Goal: Task Accomplishment & Management: Use online tool/utility

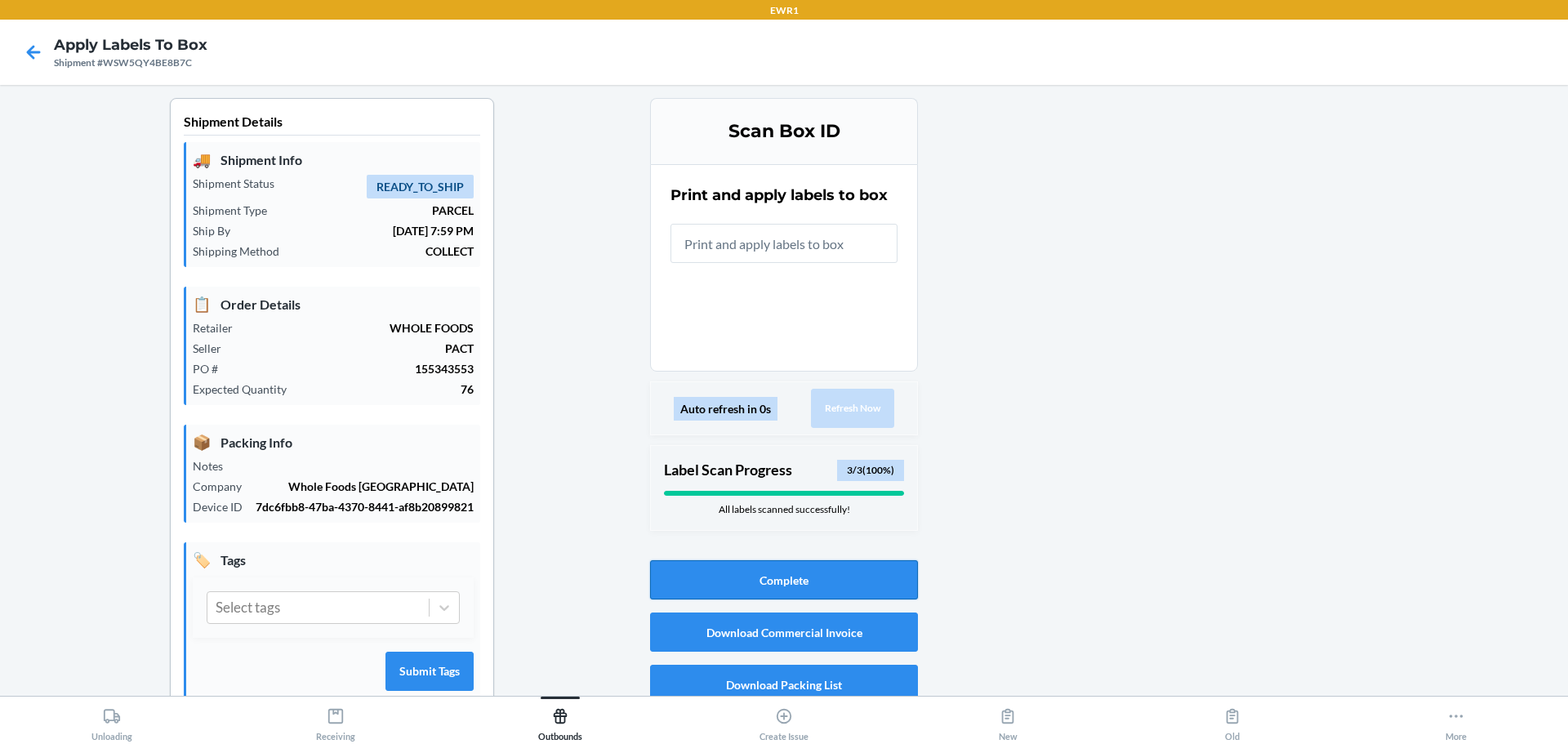
click at [850, 584] on button "Complete" at bounding box center [784, 579] width 268 height 39
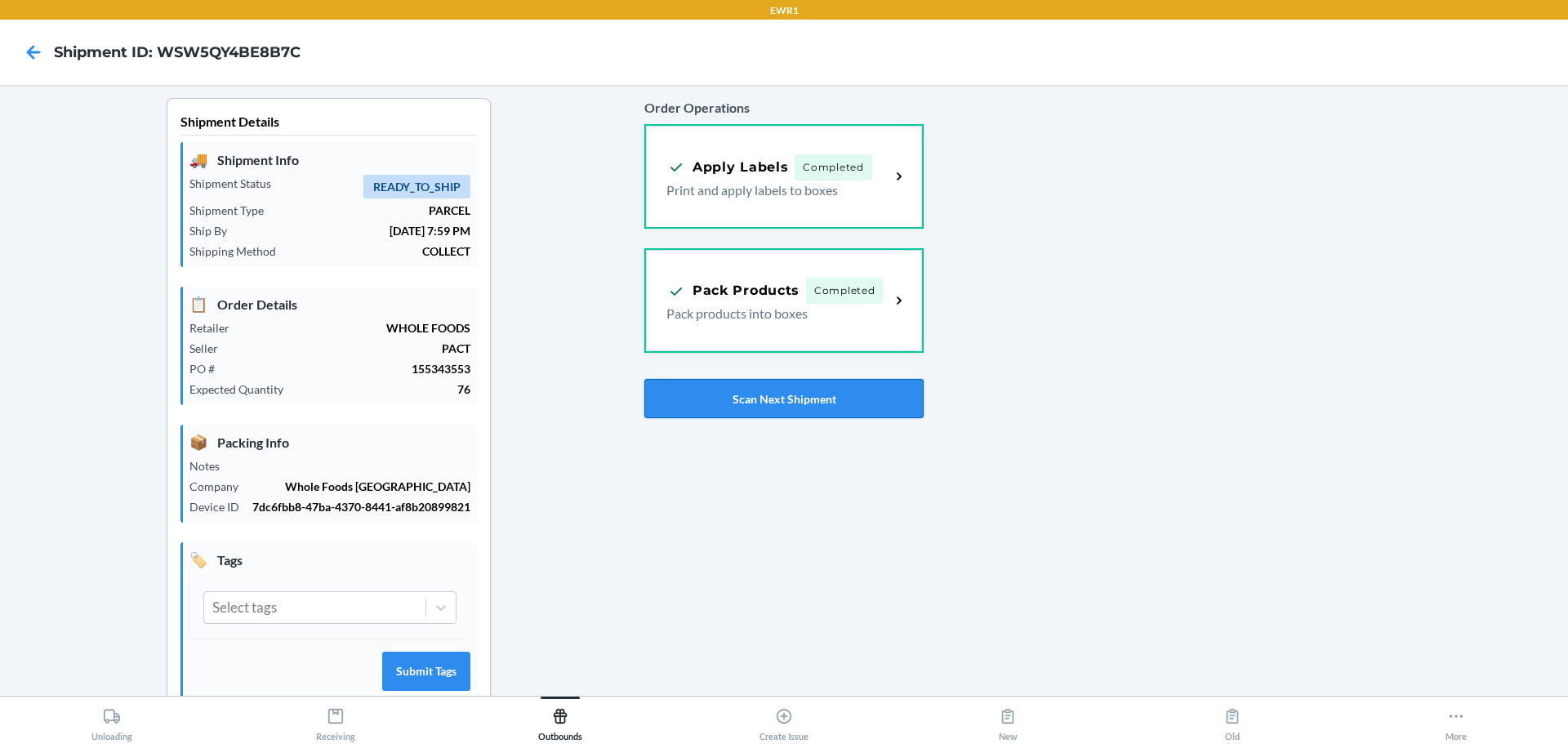
click at [842, 406] on button "Scan Next Shipment" at bounding box center [784, 399] width 279 height 39
click at [765, 317] on p "Print and apply labels to boxes" at bounding box center [771, 311] width 211 height 19
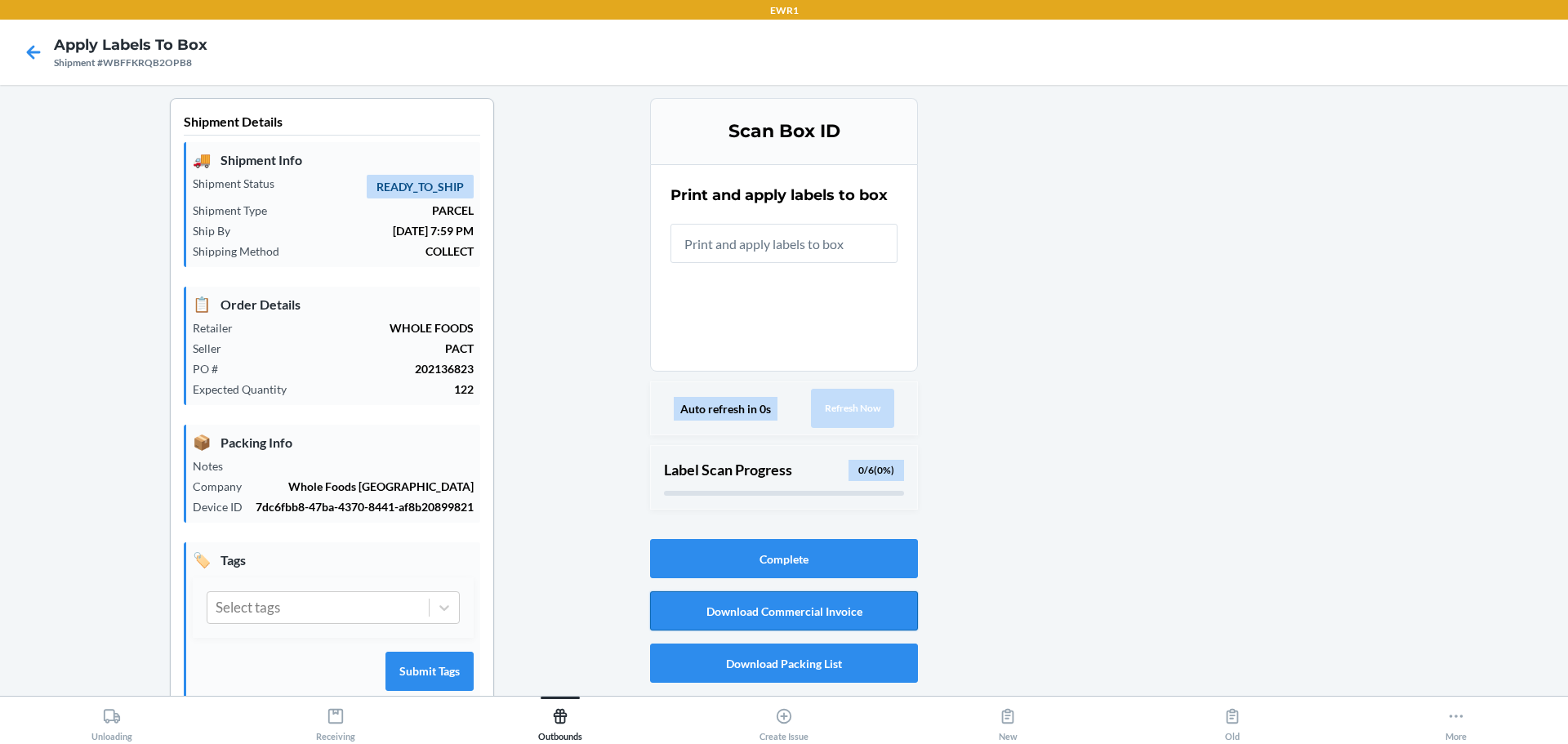
click at [874, 611] on button "Download Commercial Invoice" at bounding box center [784, 610] width 268 height 39
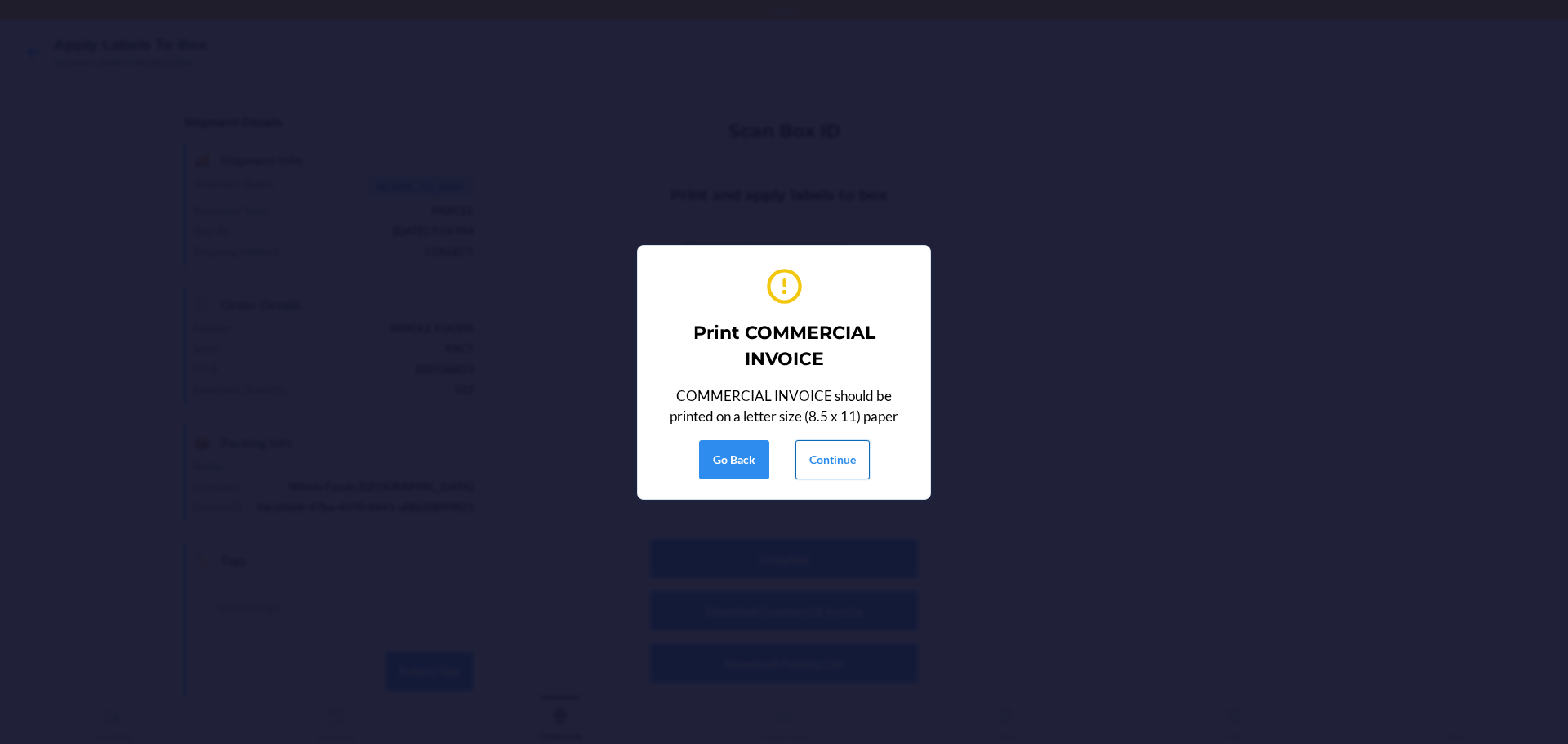
click at [845, 469] on button "Continue" at bounding box center [833, 460] width 75 height 39
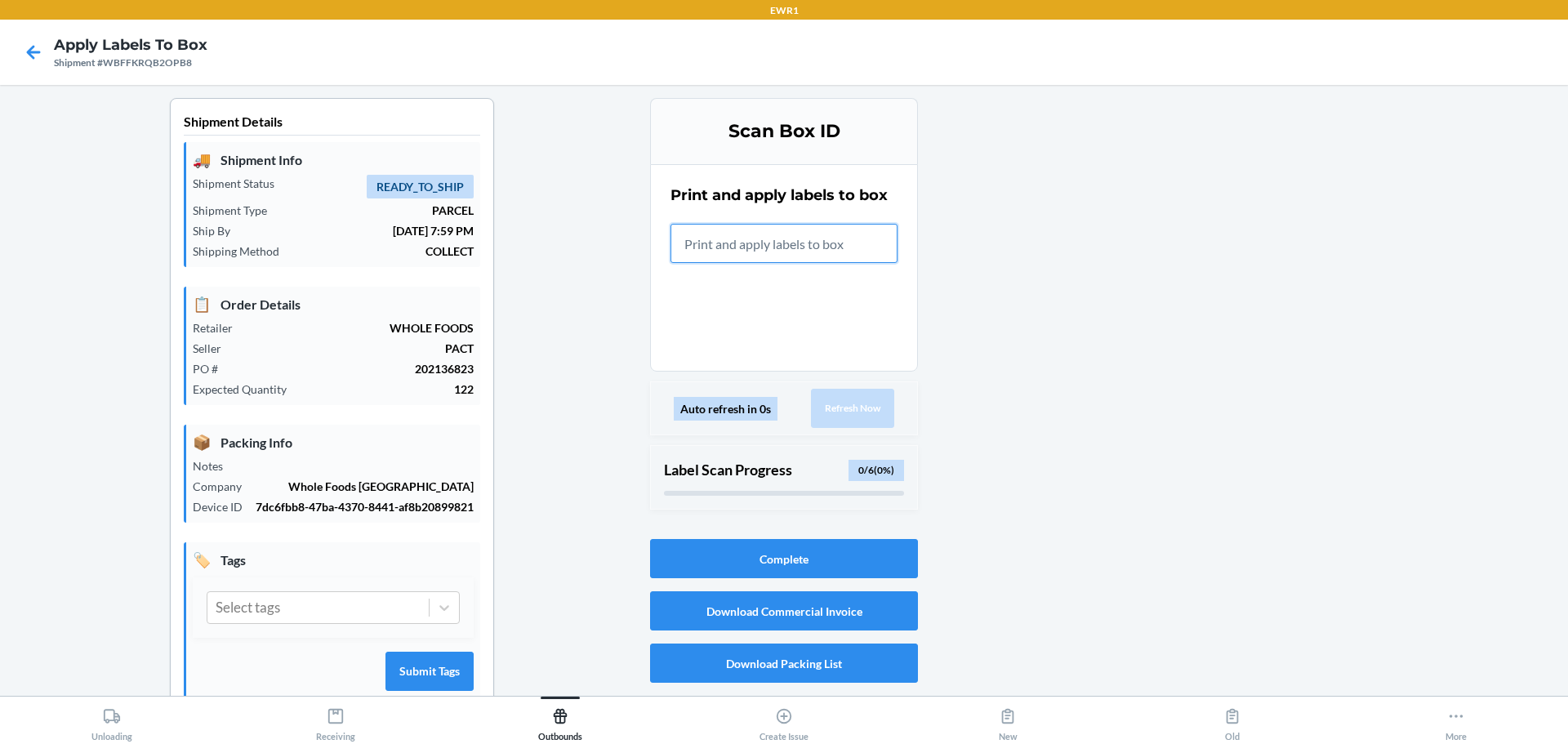
click at [741, 231] on input "text" at bounding box center [784, 243] width 227 height 39
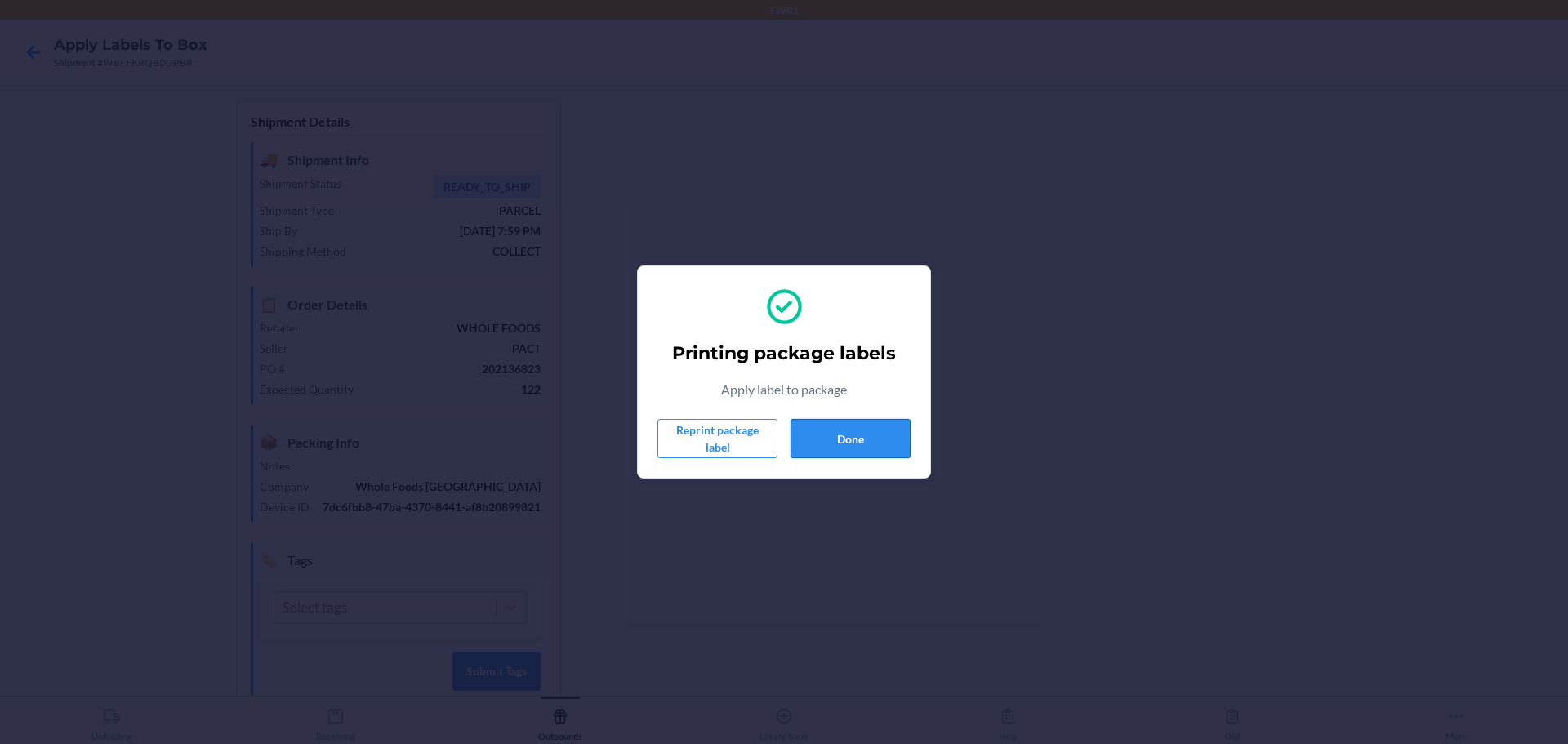
click at [879, 440] on button "Done" at bounding box center [851, 438] width 120 height 39
click at [895, 426] on button "Done" at bounding box center [851, 438] width 120 height 39
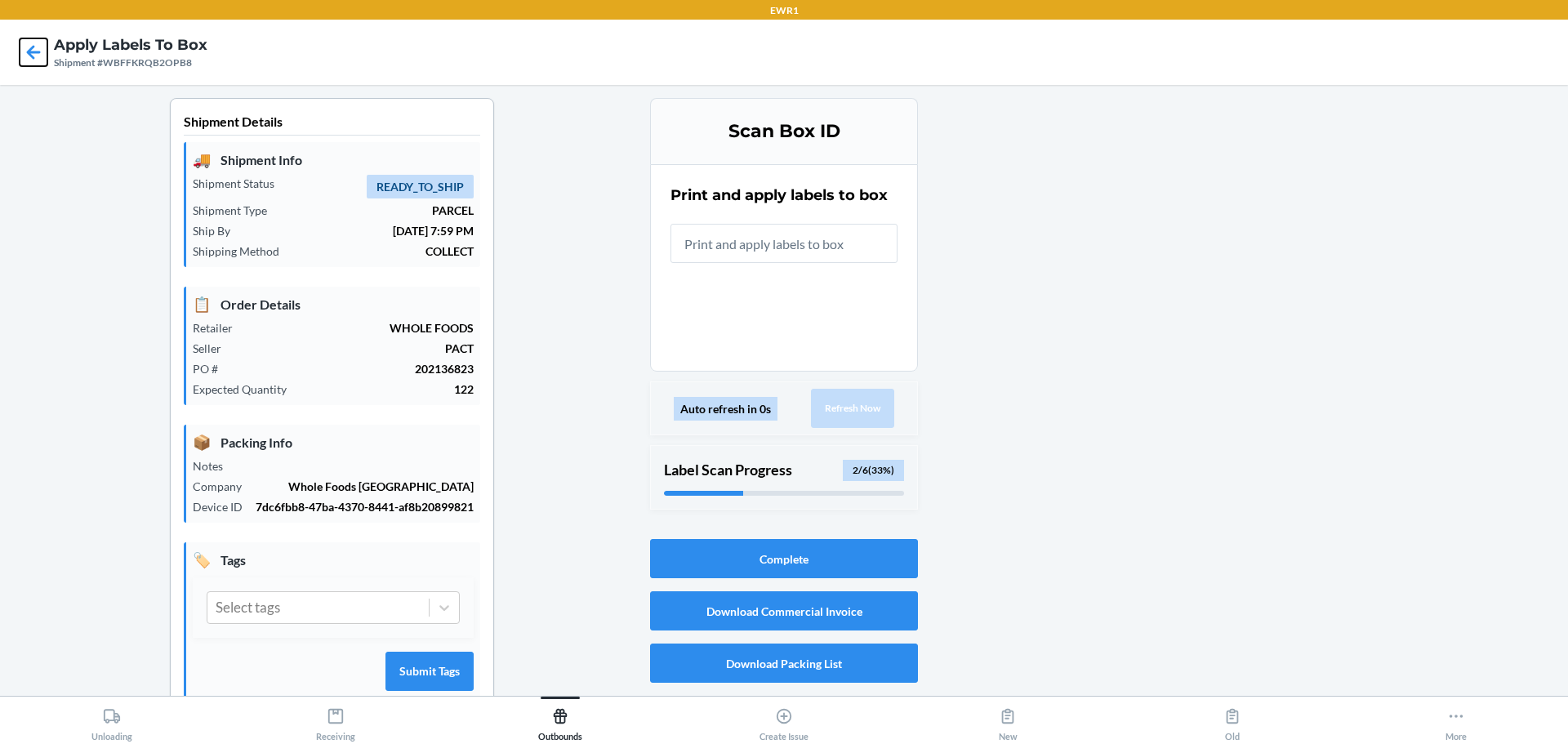
click at [27, 51] on icon at bounding box center [34, 51] width 14 height 14
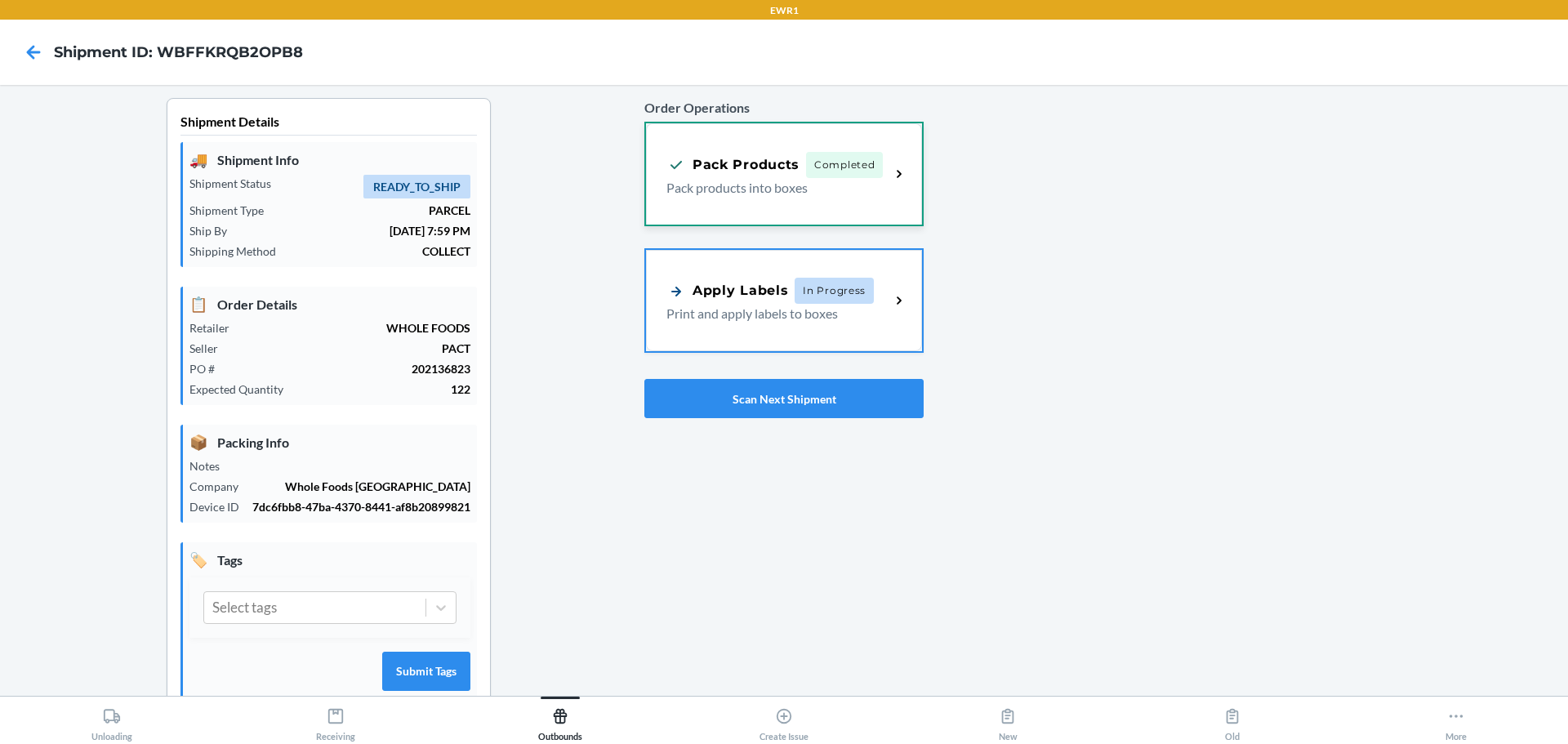
click at [805, 183] on p "Pack products into boxes" at bounding box center [771, 187] width 211 height 19
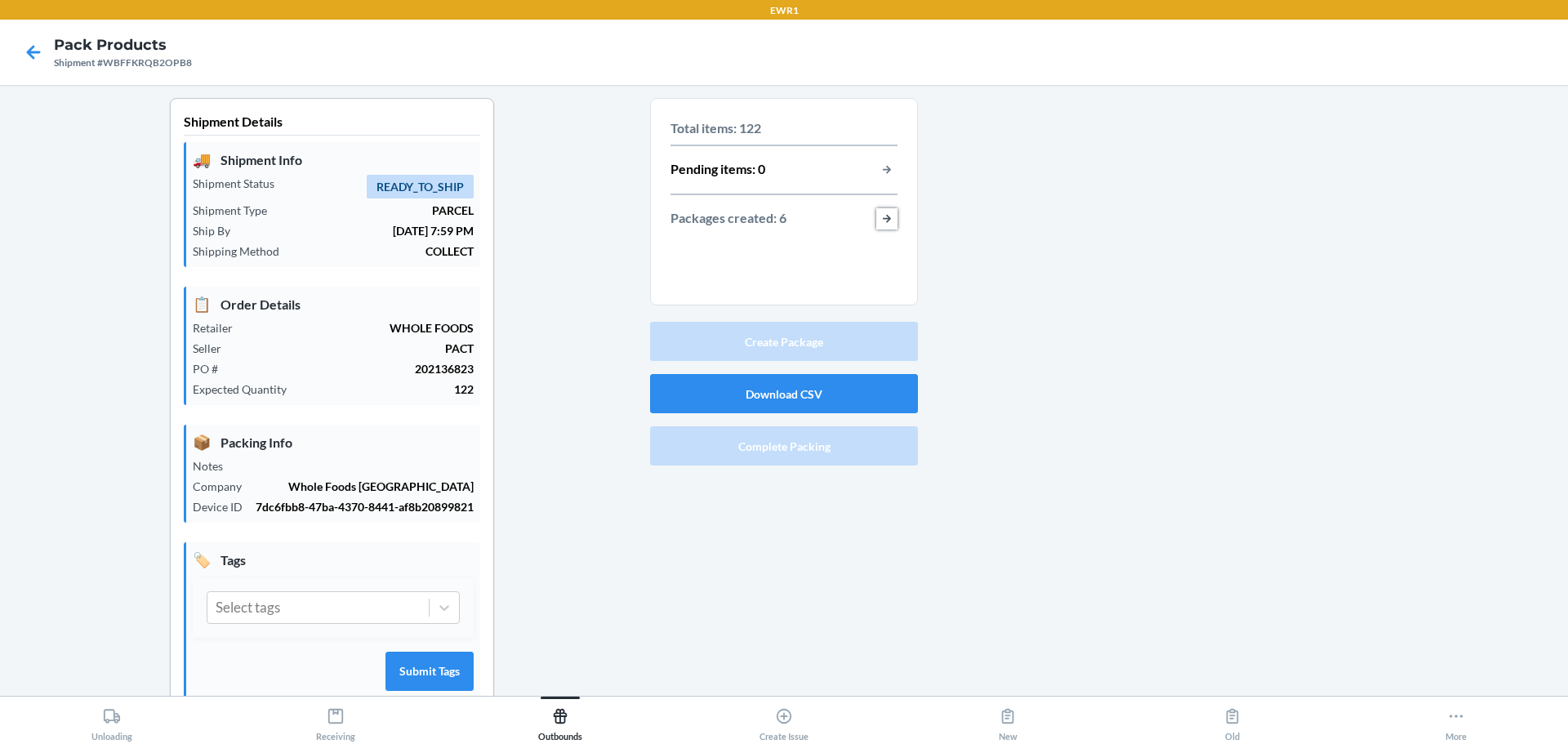
click at [882, 222] on button "button-view-packages-created" at bounding box center [887, 219] width 21 height 21
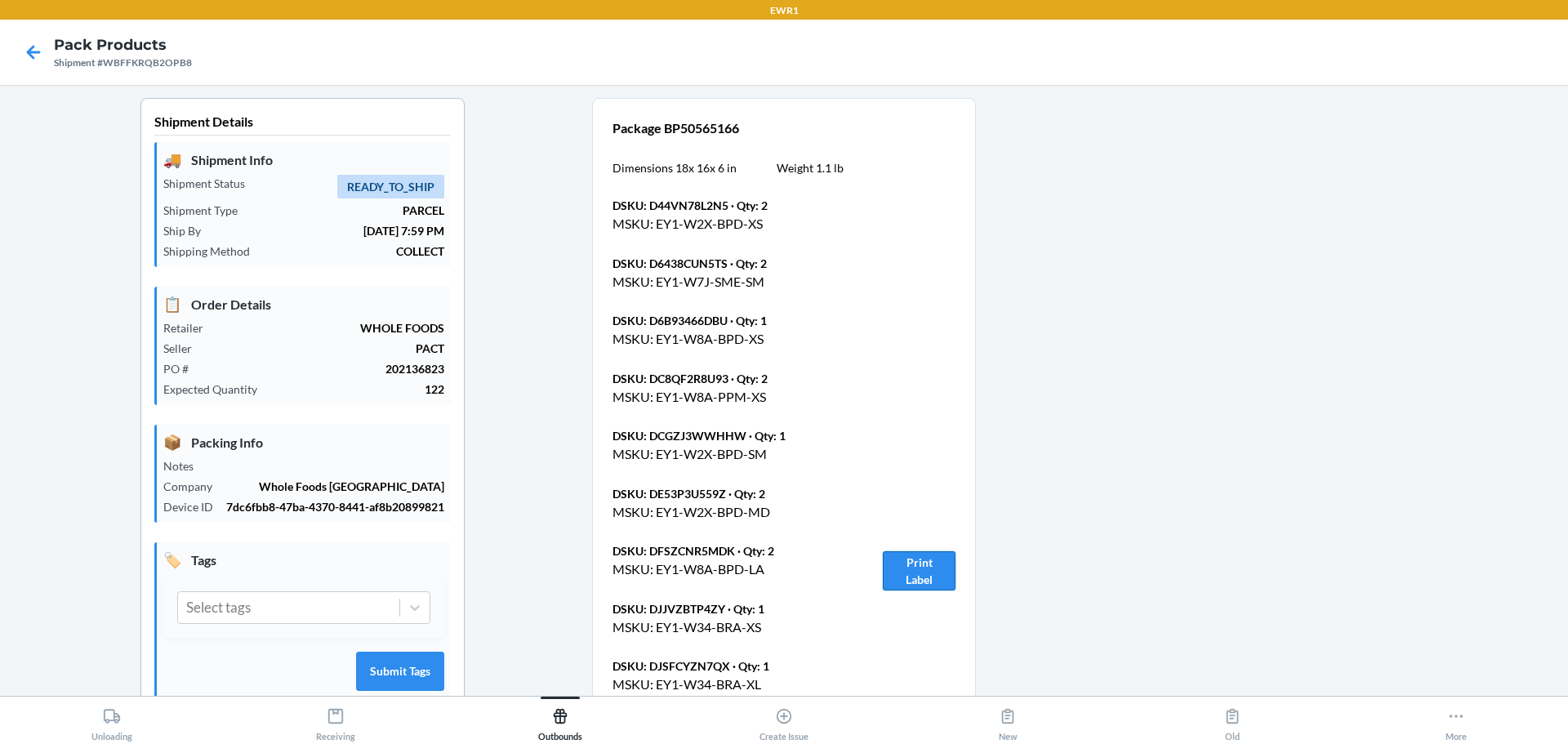
click at [900, 573] on button "Print Label" at bounding box center [919, 570] width 73 height 39
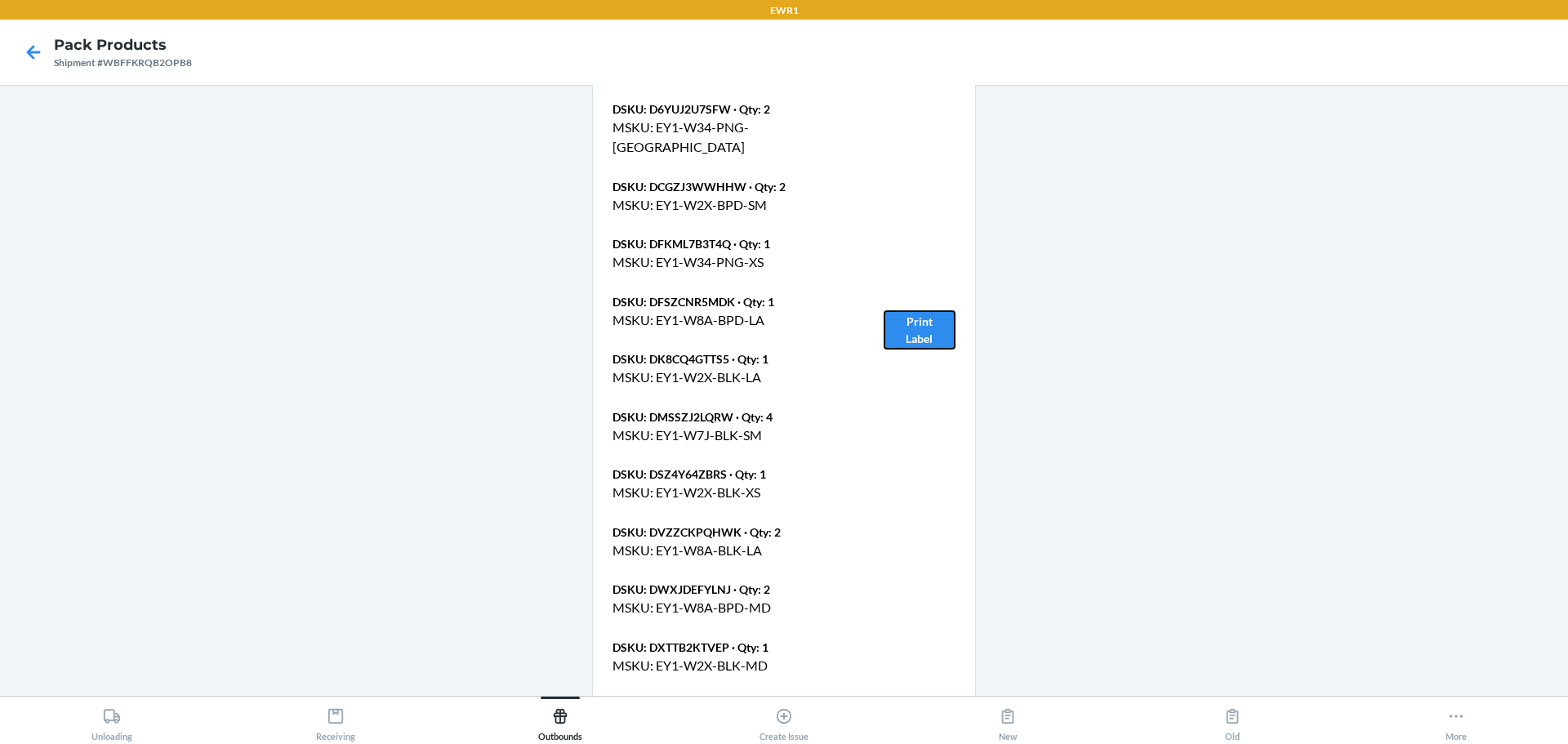
click at [896, 310] on button "Print Label" at bounding box center [920, 330] width 72 height 39
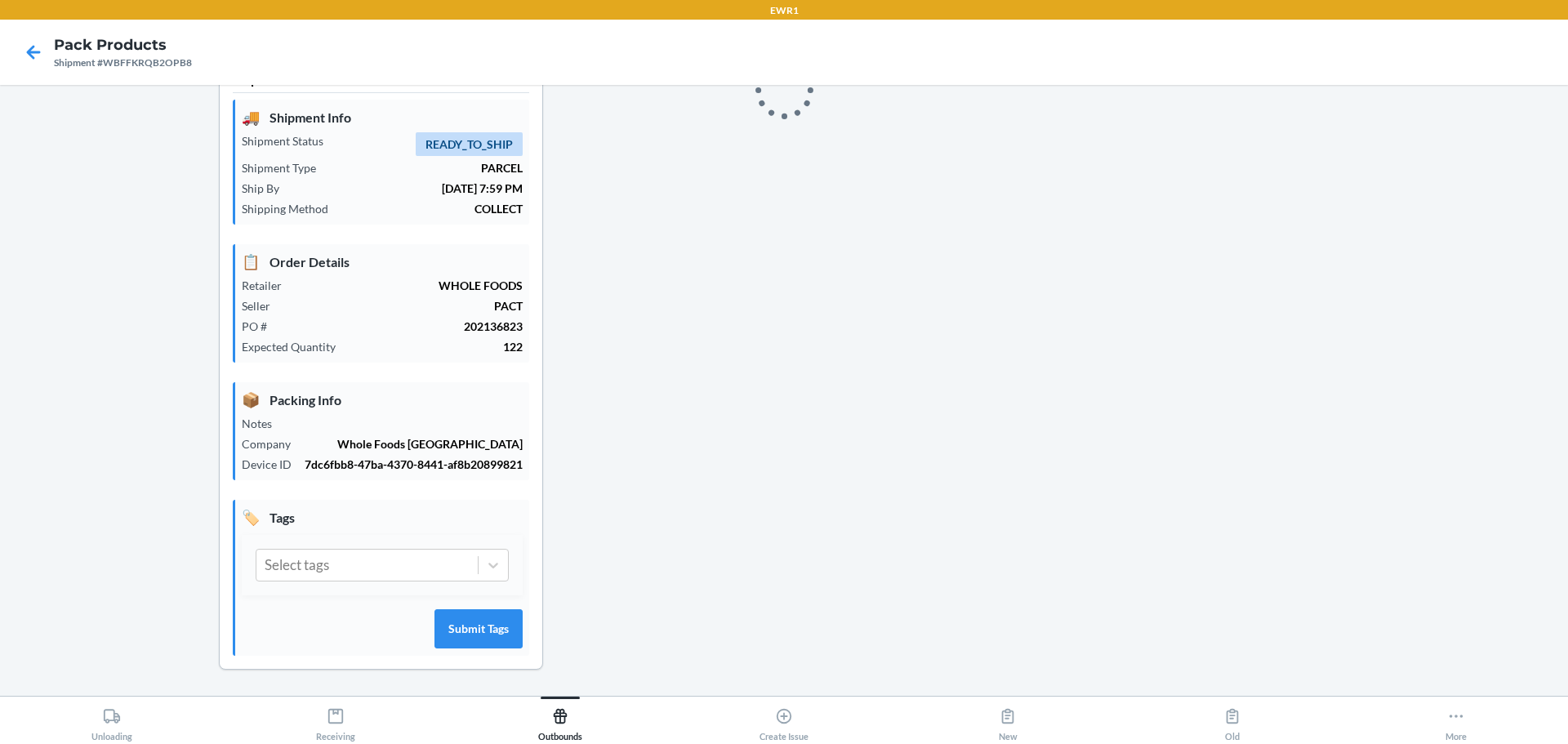
scroll to position [1143, 0]
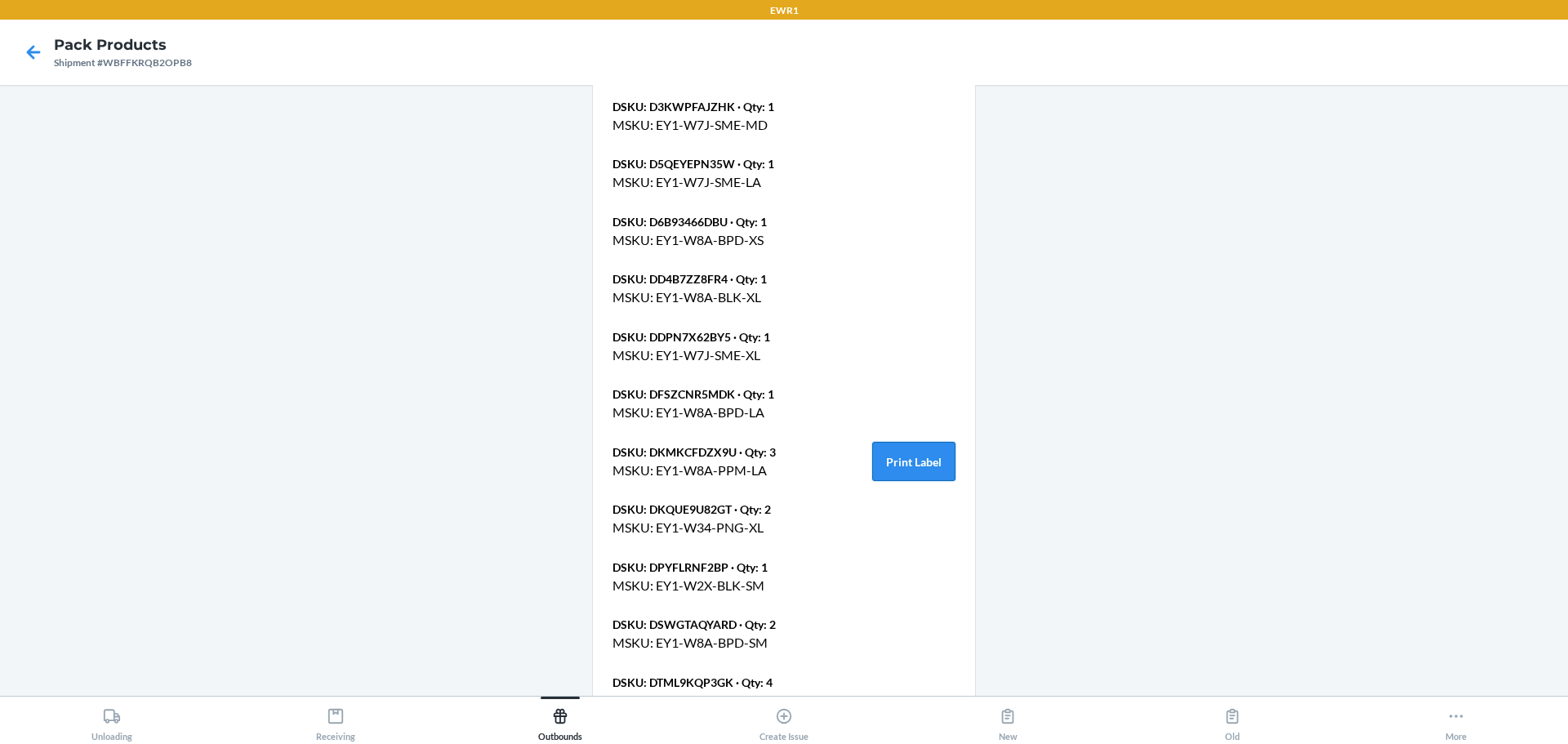
click at [919, 441] on button "Print Label" at bounding box center [914, 461] width 83 height 39
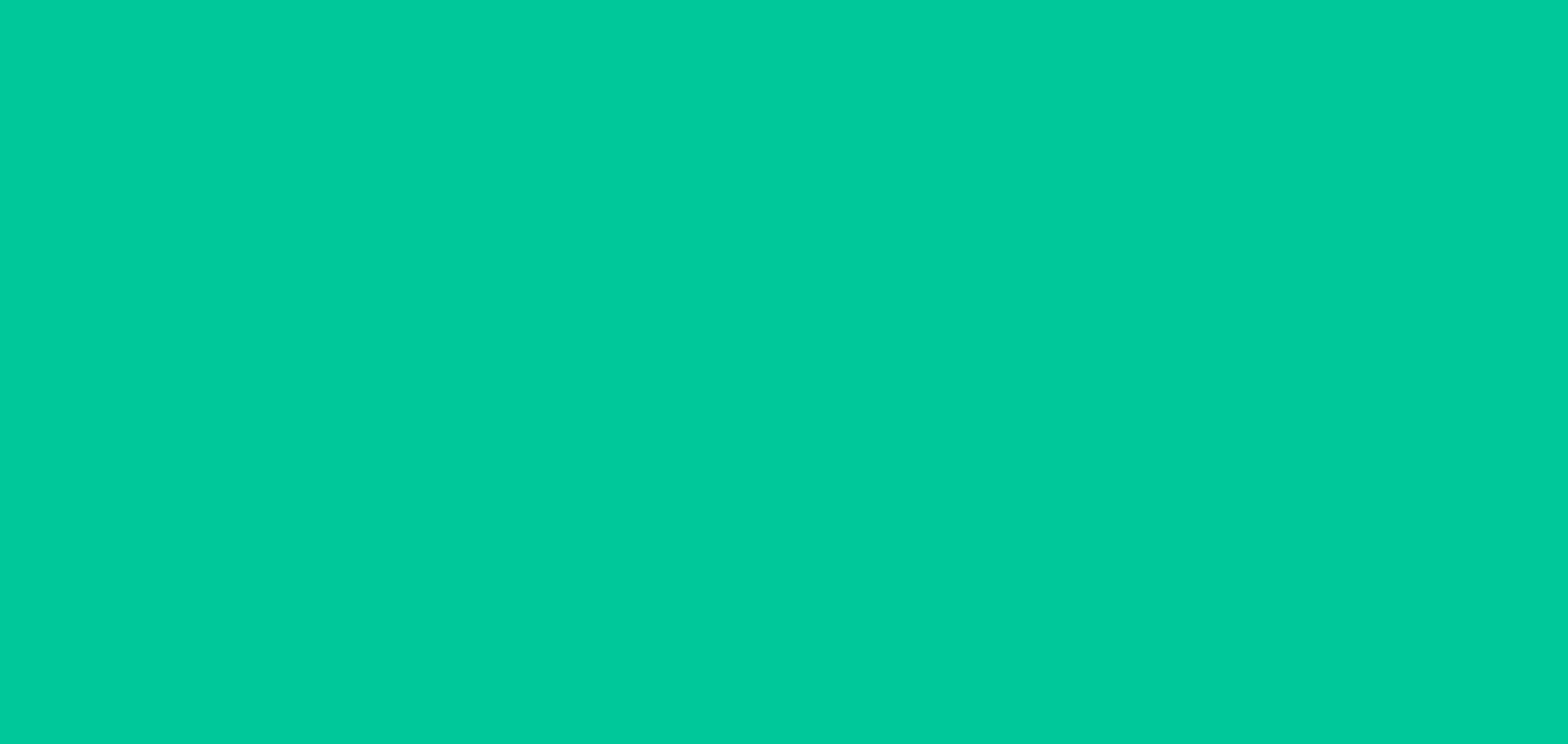
scroll to position [1905, 0]
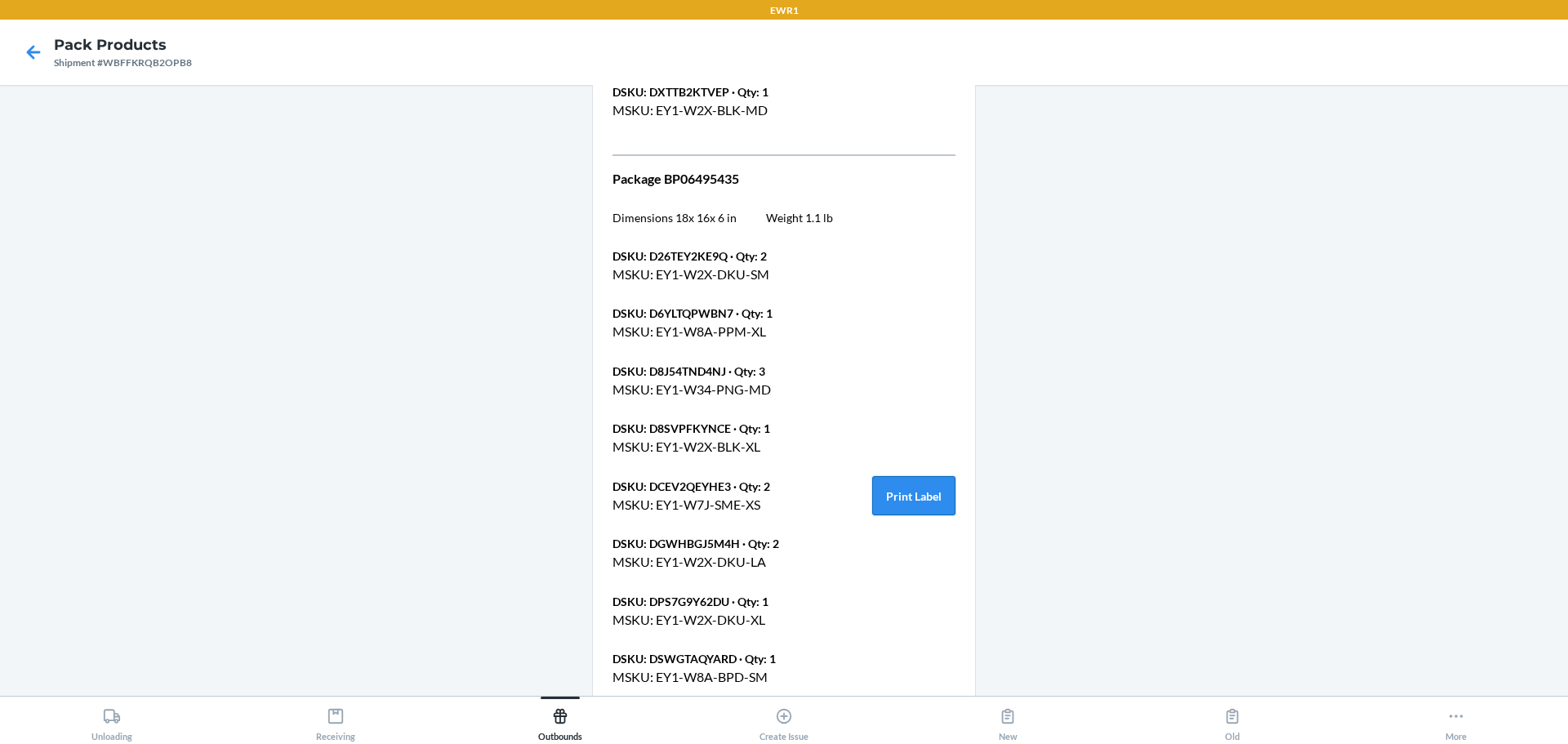
click at [925, 476] on button "Print Label" at bounding box center [914, 496] width 83 height 39
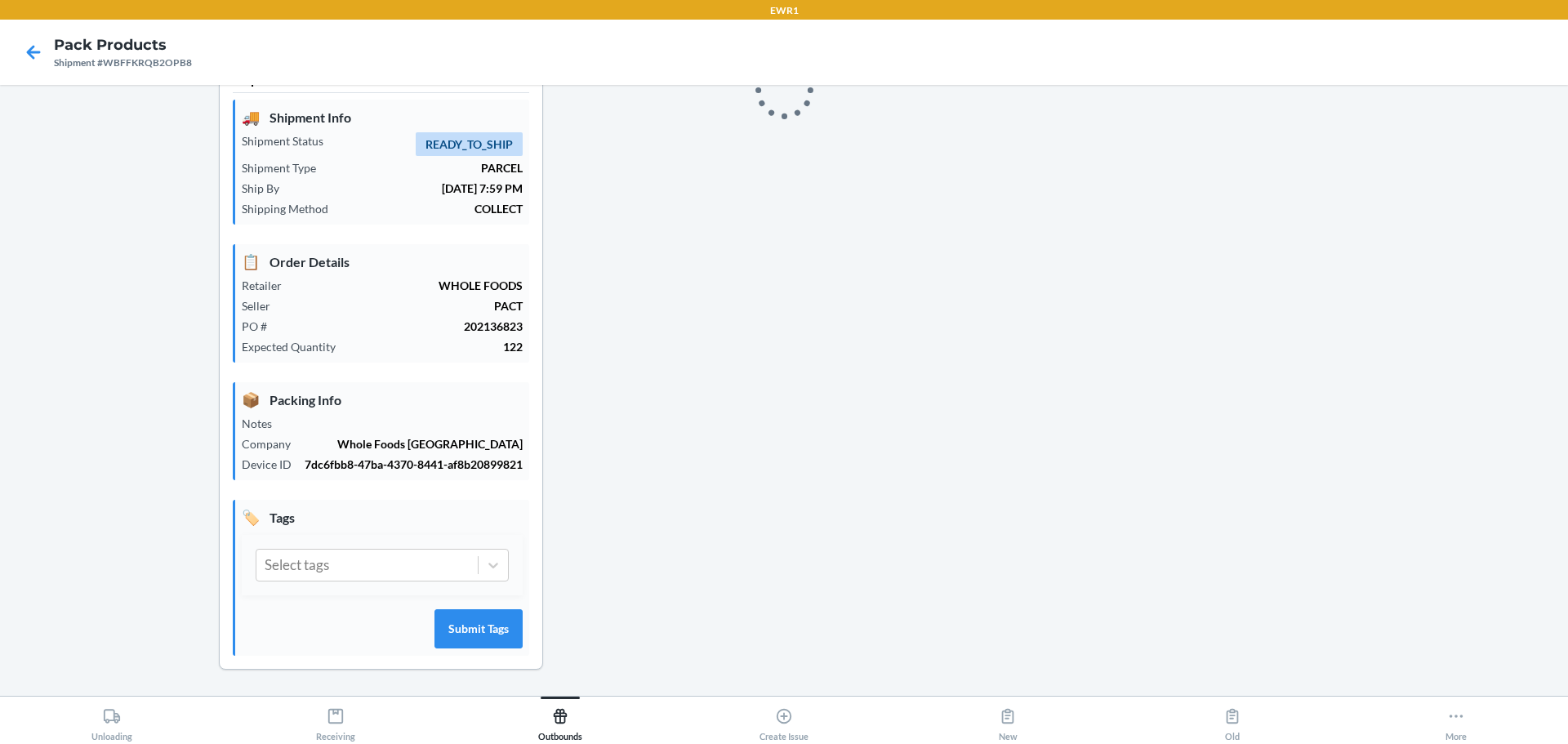
scroll to position [2668, 0]
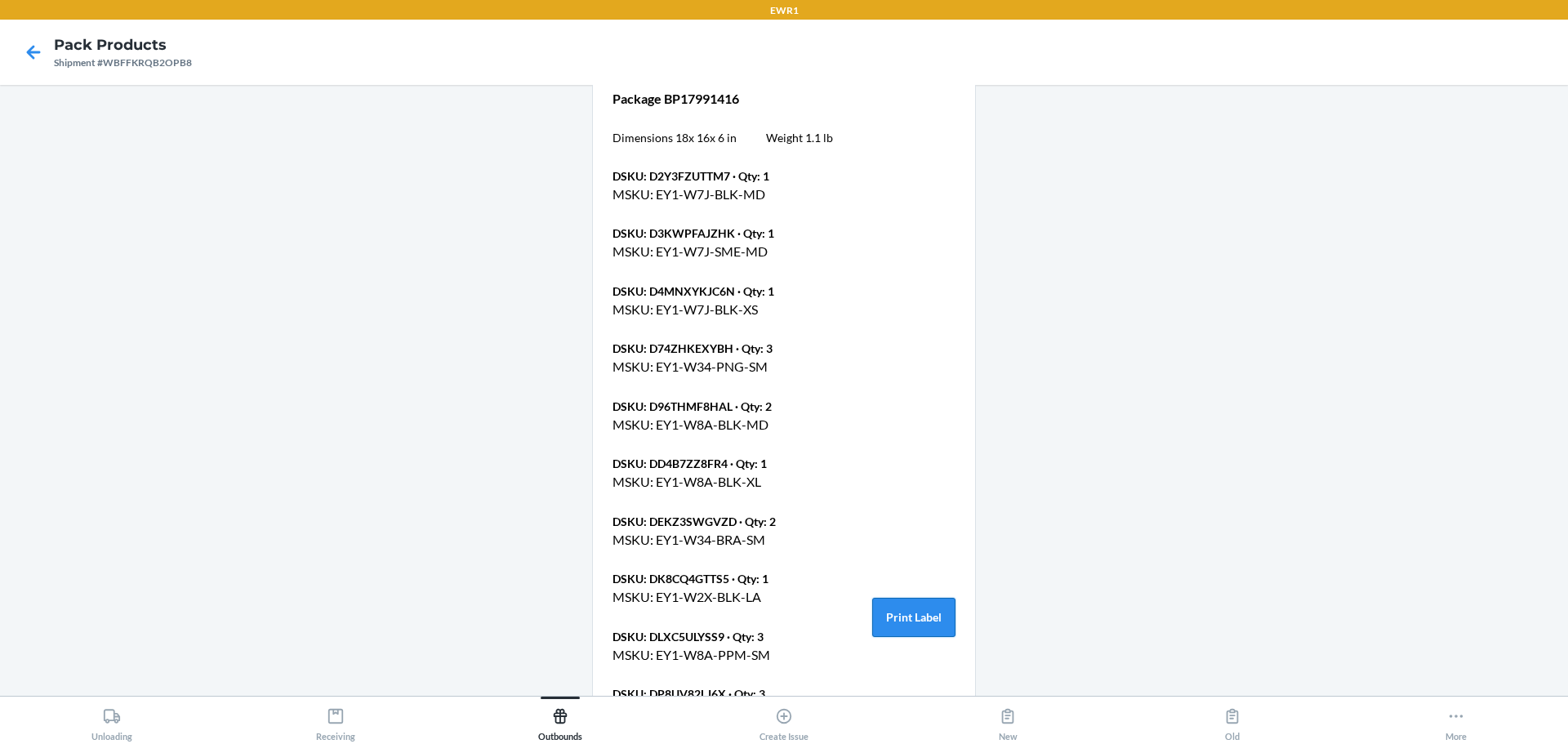
click at [906, 598] on button "Print Label" at bounding box center [914, 617] width 83 height 39
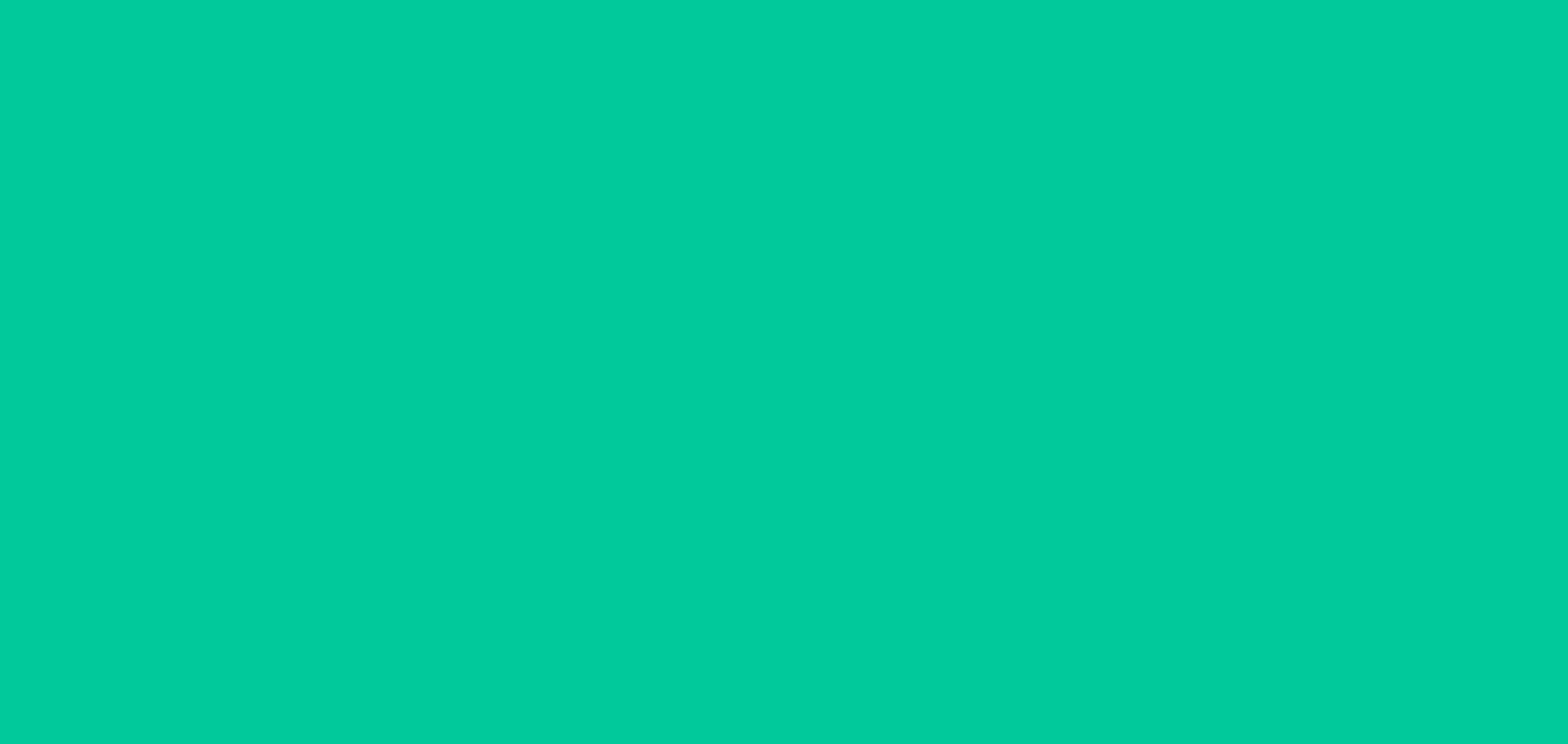
scroll to position [3429, 0]
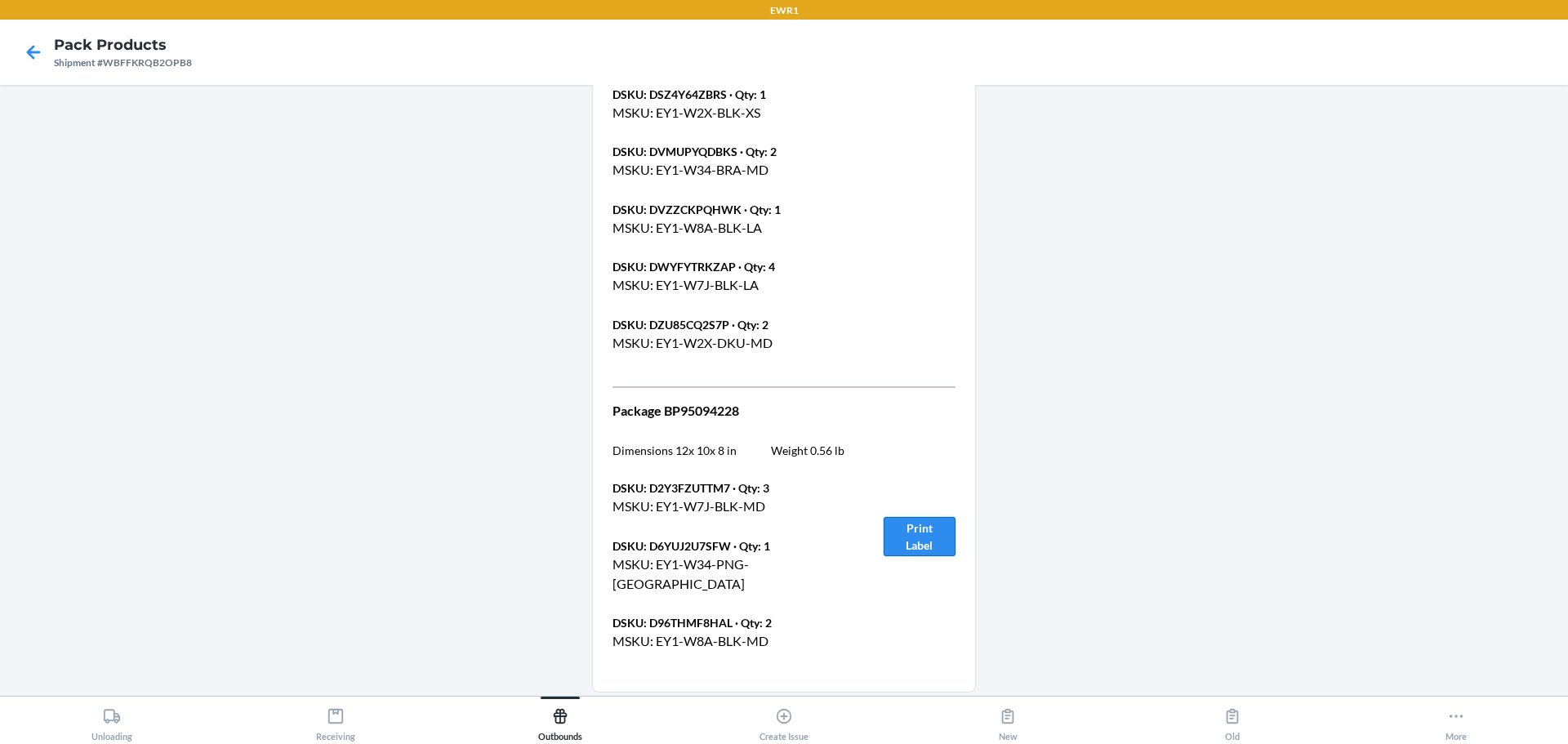
click at [927, 517] on button "Print Label" at bounding box center [920, 536] width 72 height 39
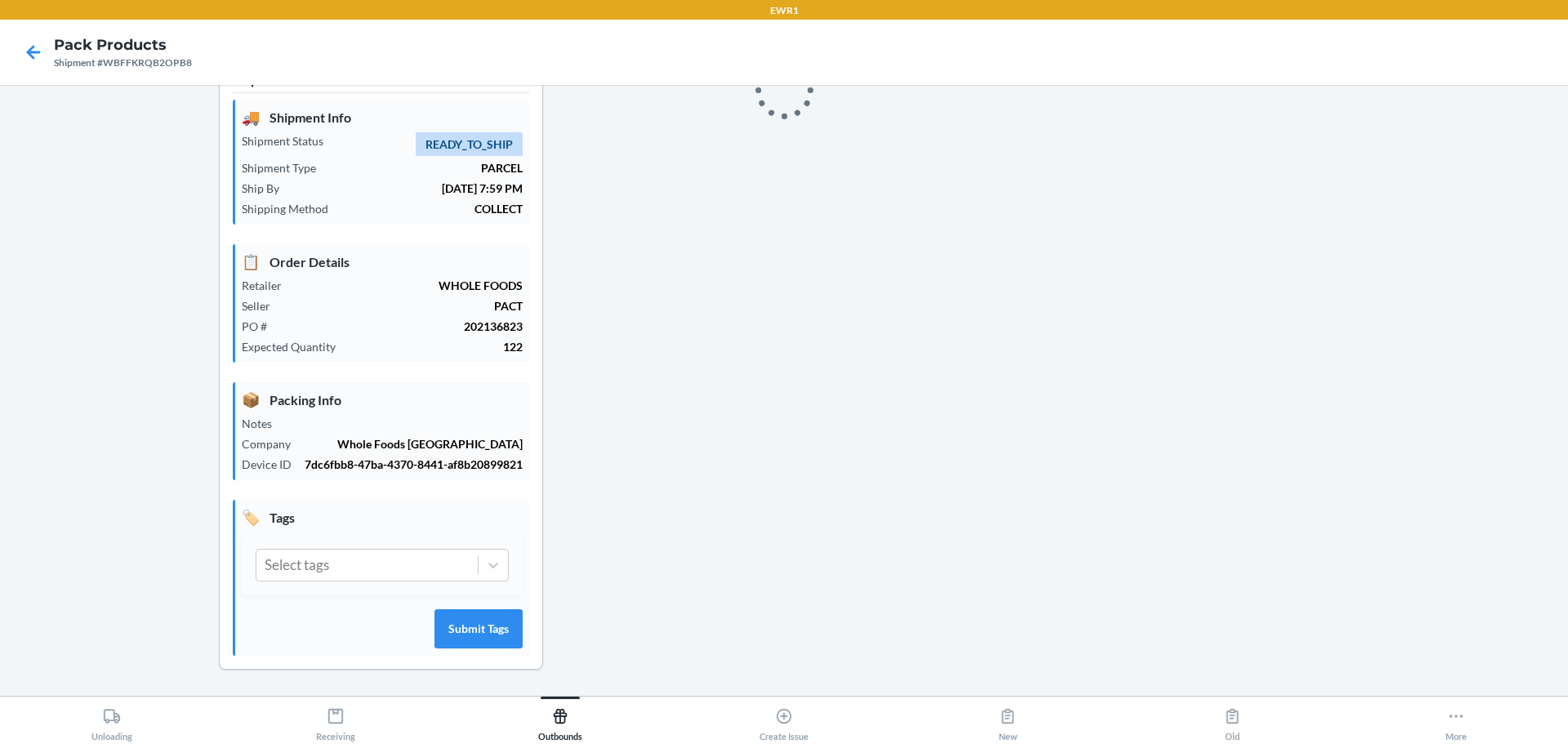
scroll to position [4201, 0]
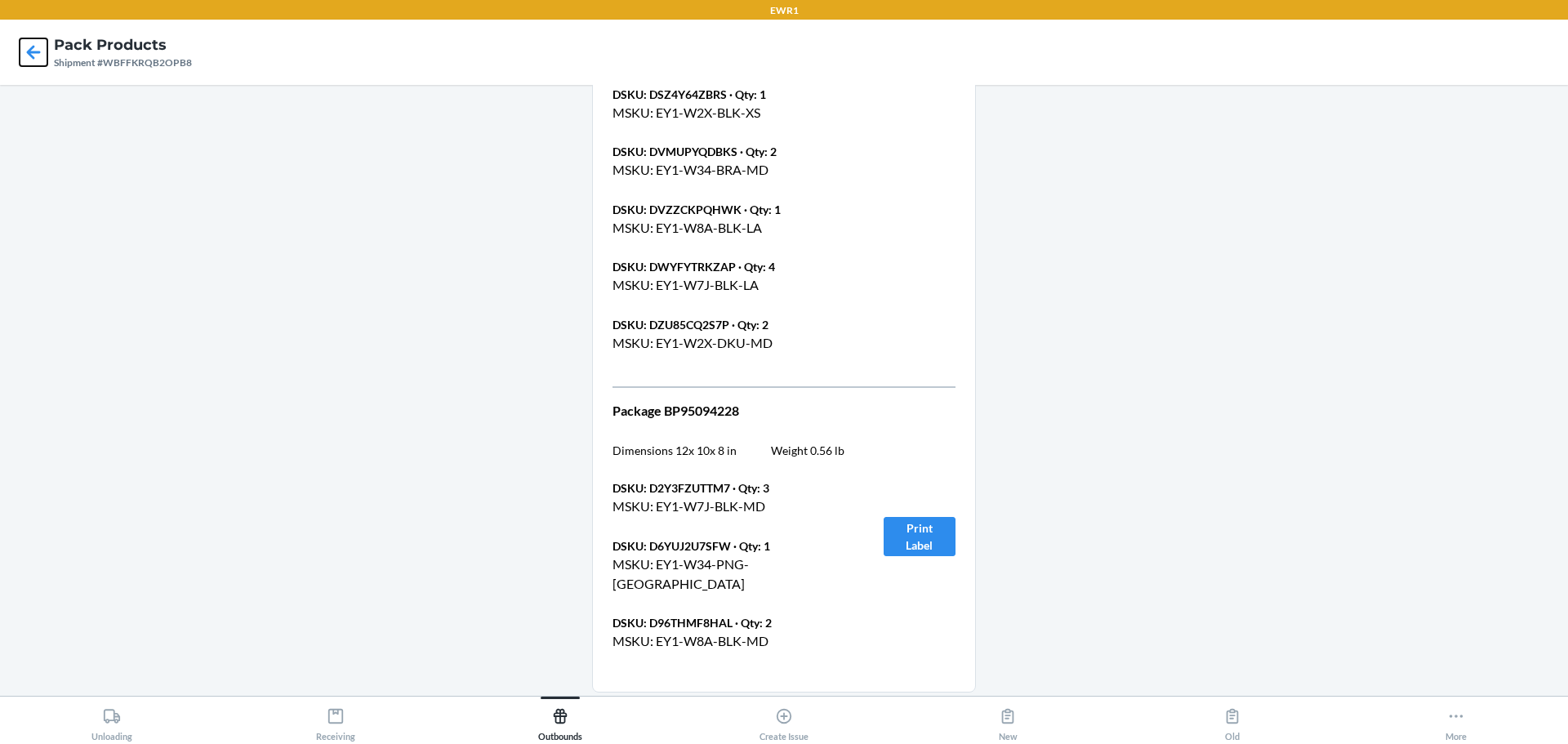
click at [45, 64] on icon at bounding box center [33, 52] width 28 height 28
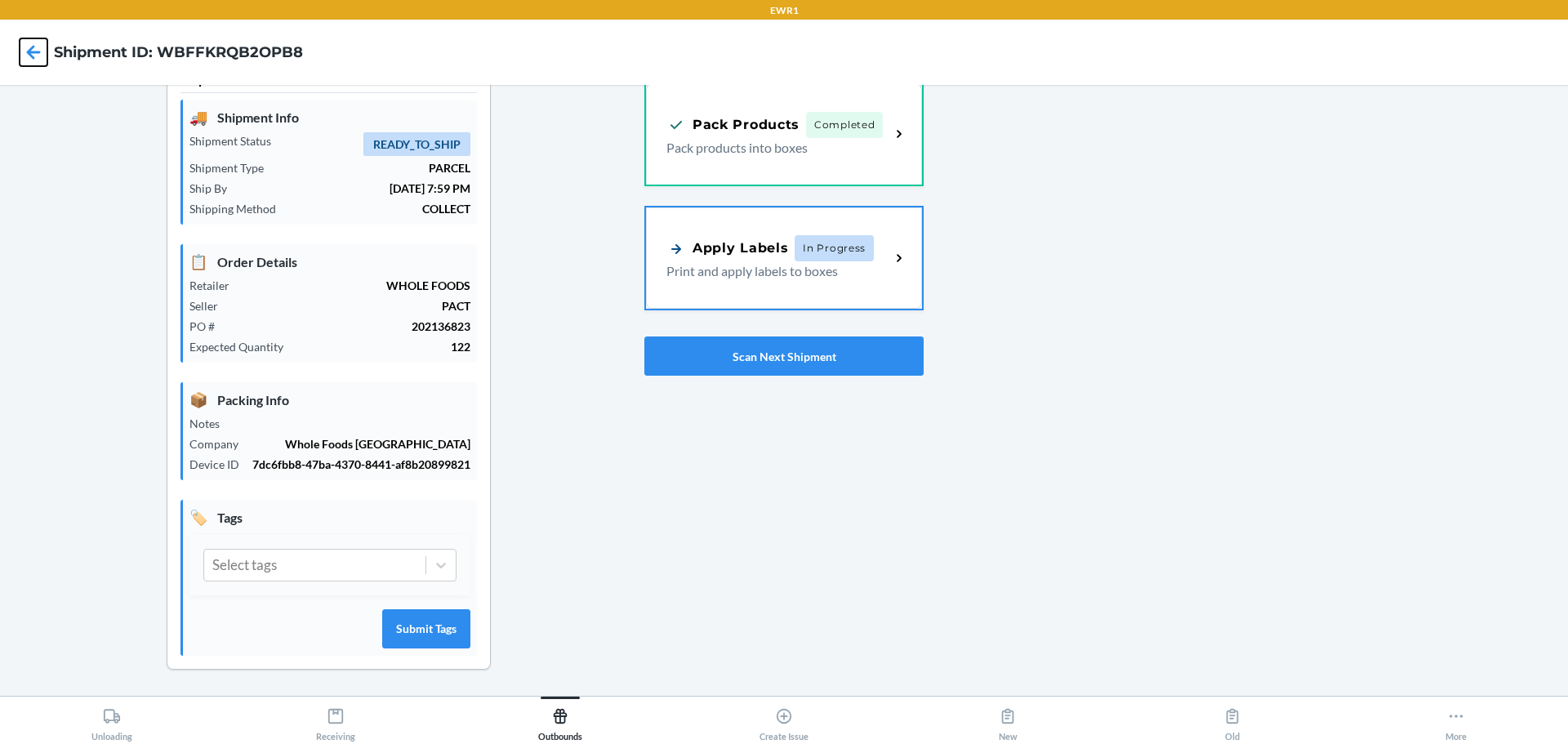
scroll to position [43, 0]
drag, startPoint x: 790, startPoint y: 307, endPoint x: 829, endPoint y: 274, distance: 51.1
click at [791, 307] on link "Apply Labels In Progress Print and apply labels to boxes" at bounding box center [784, 258] width 279 height 105
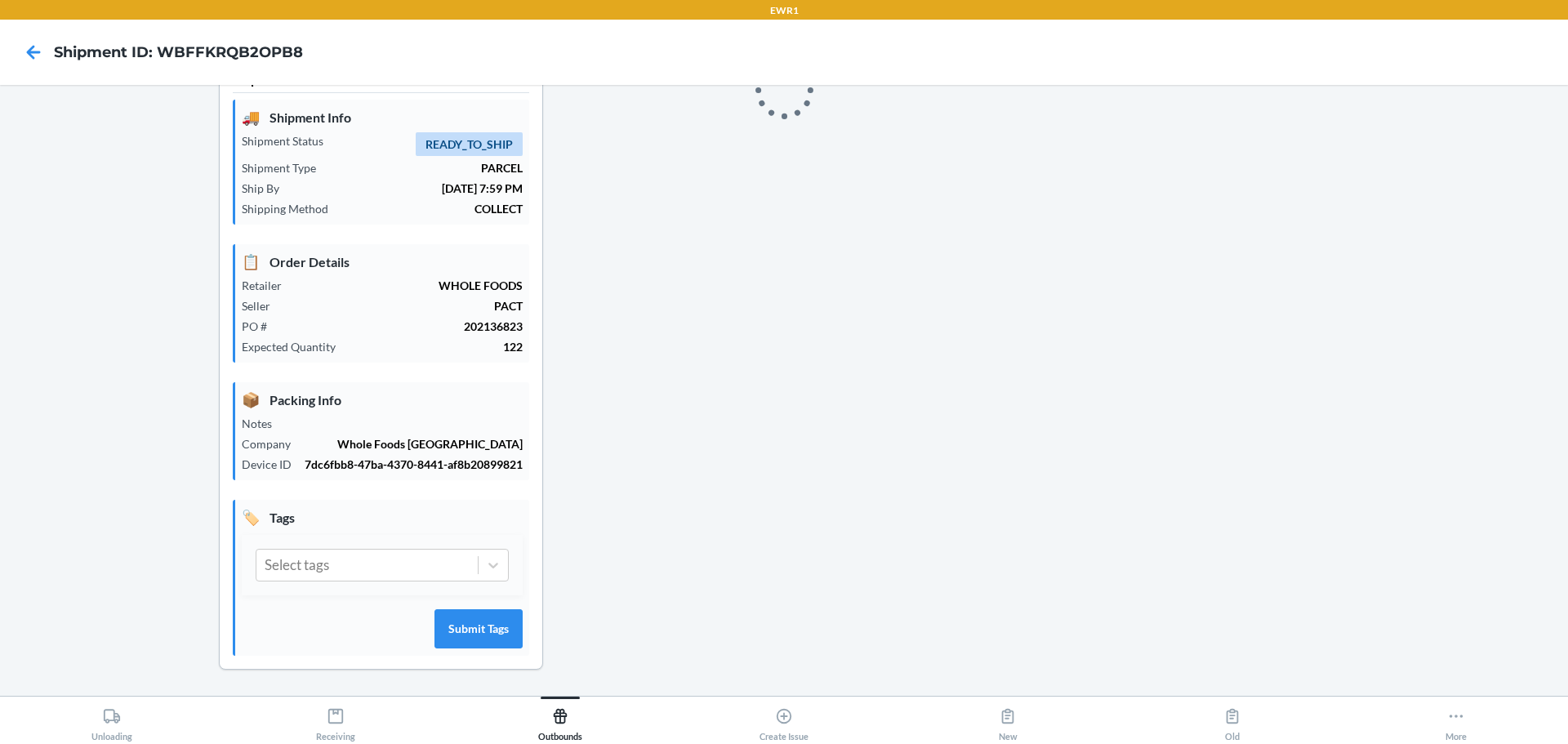
click at [829, 274] on div at bounding box center [1187, 375] width 736 height 640
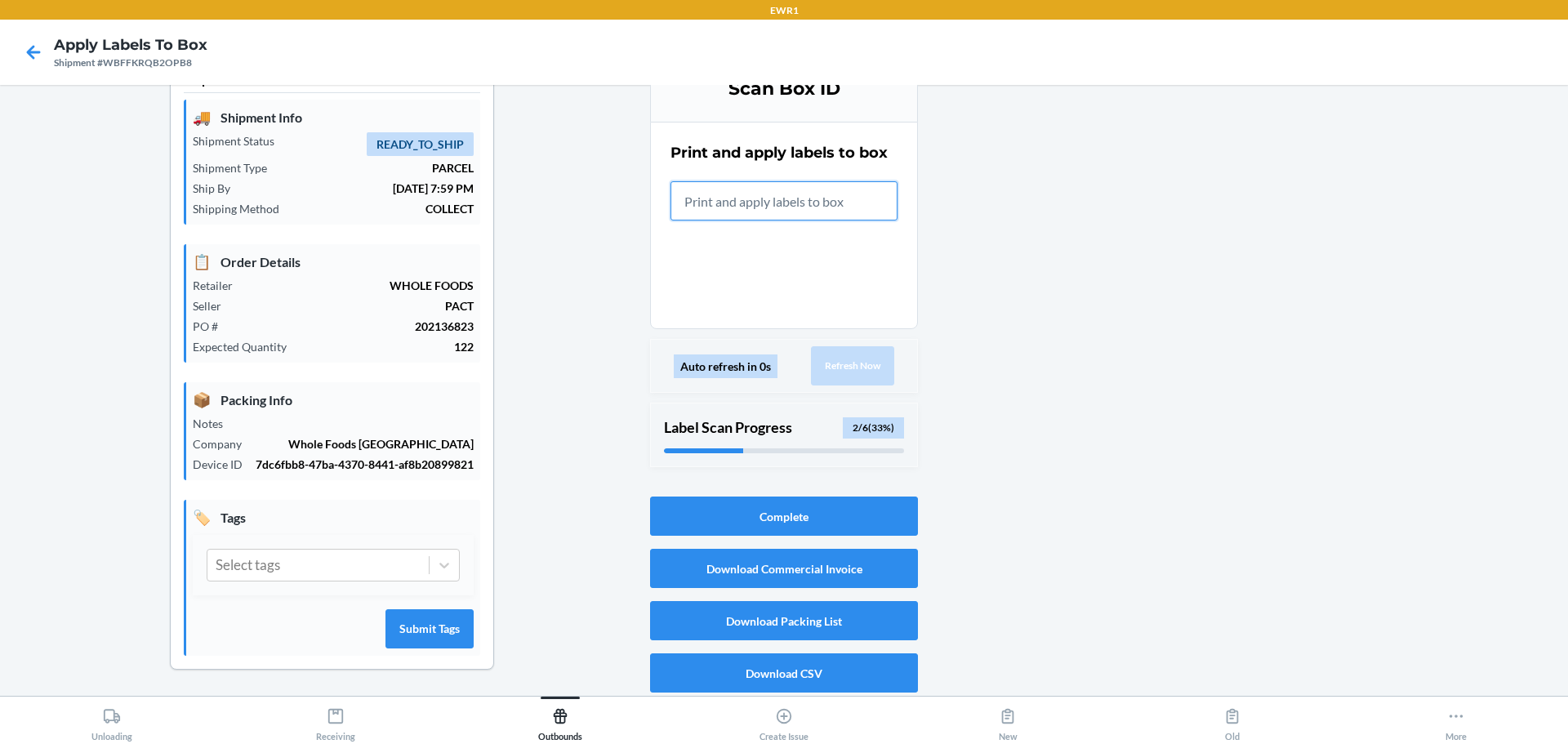
click at [797, 204] on input "text" at bounding box center [784, 201] width 227 height 39
click at [857, 222] on div "Print and apply labels to box" at bounding box center [784, 180] width 227 height 88
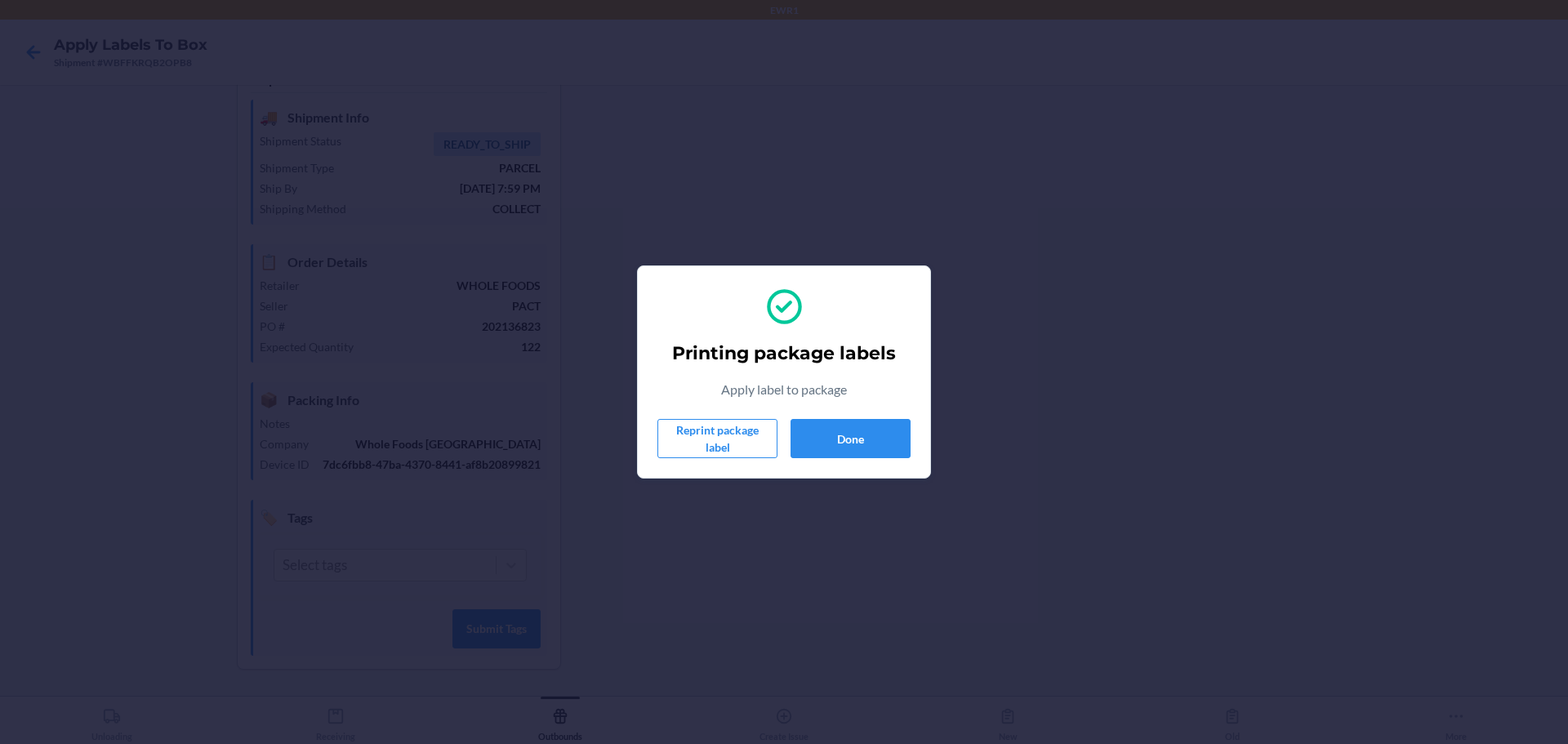
click at [864, 417] on div "Printing package labels Apply label to package Reprint package label Done" at bounding box center [784, 372] width 253 height 185
click at [882, 452] on button "Done" at bounding box center [851, 438] width 120 height 39
click at [859, 433] on button "Done" at bounding box center [851, 438] width 120 height 39
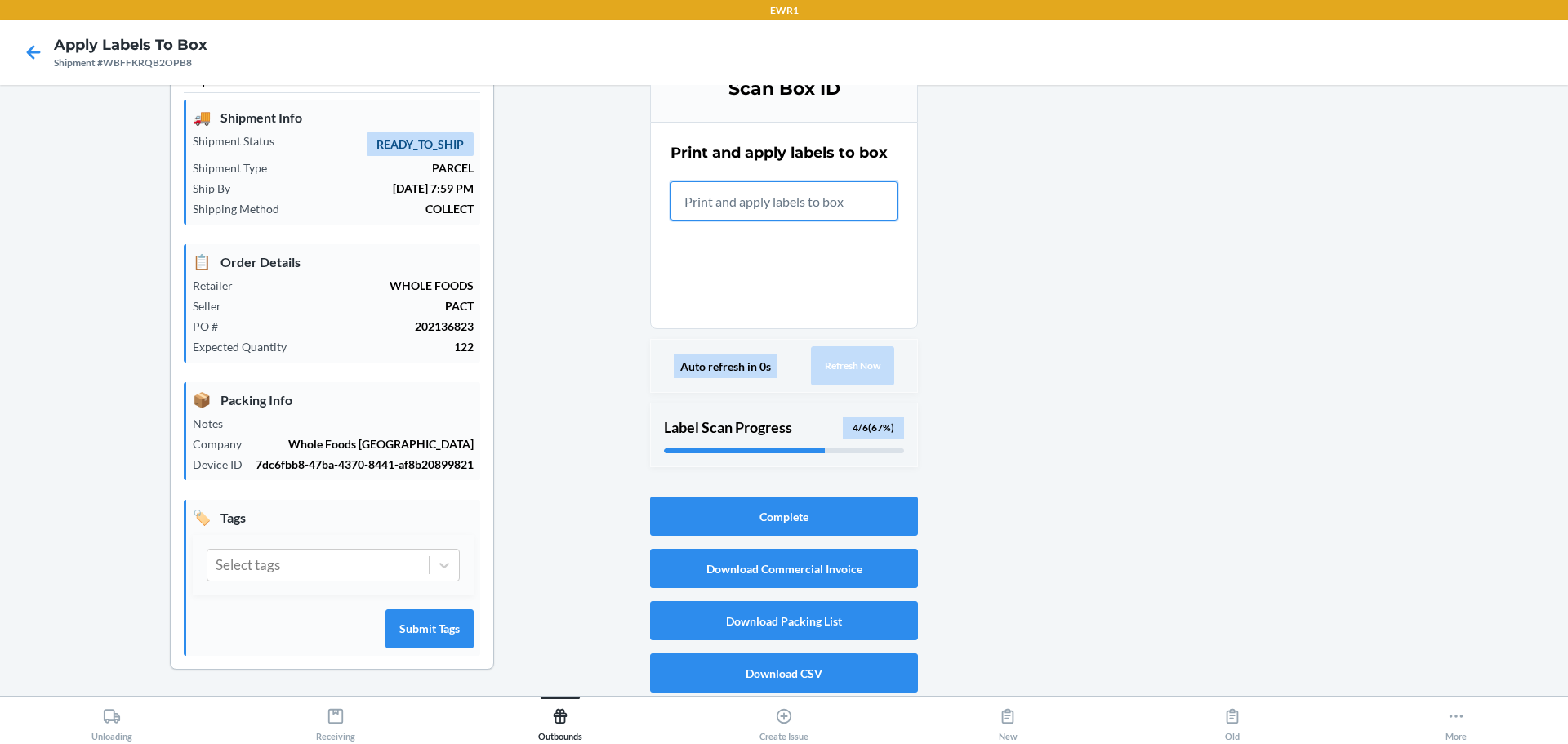
click at [823, 199] on input "text" at bounding box center [784, 201] width 227 height 39
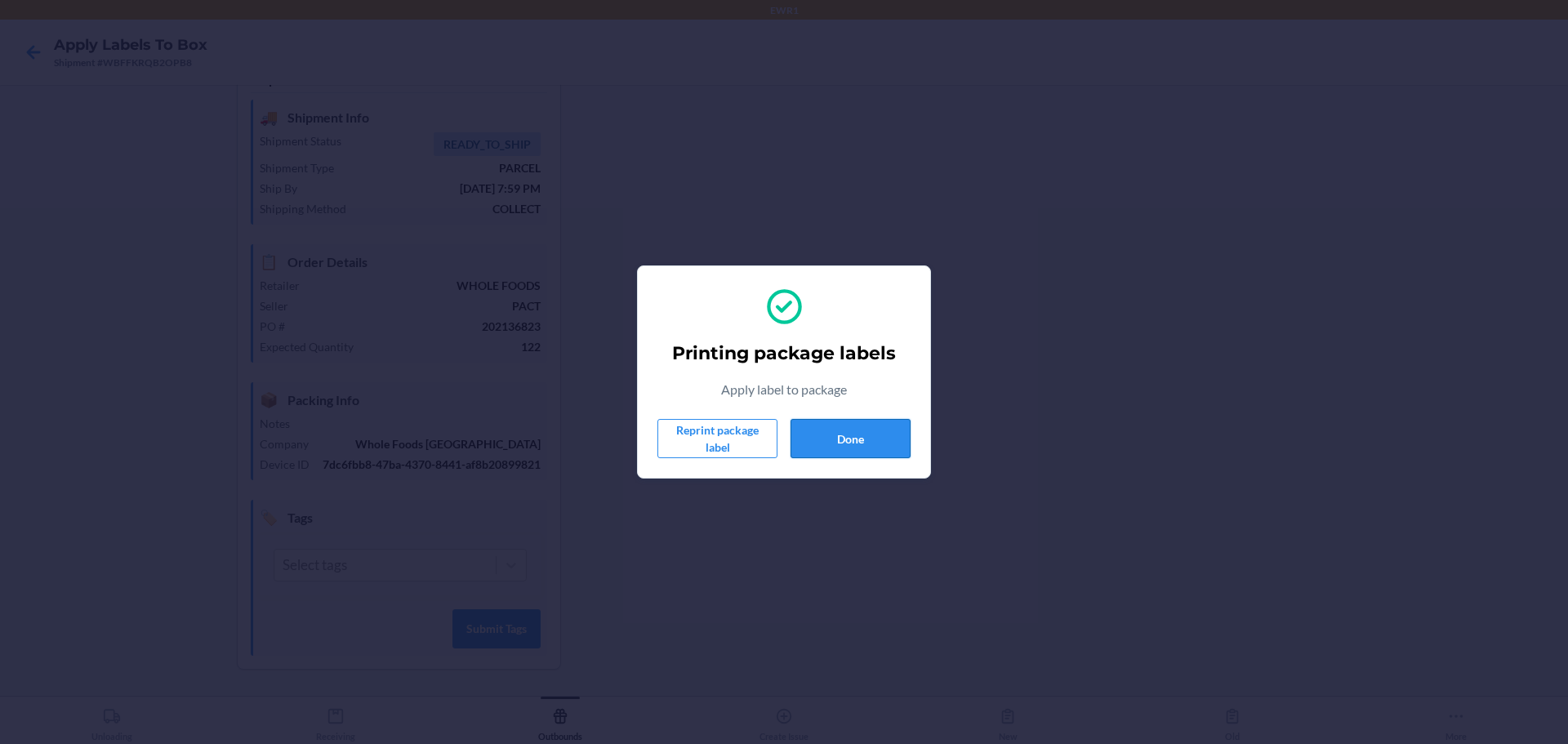
click at [854, 428] on button "Done" at bounding box center [851, 438] width 120 height 39
click at [898, 436] on button "Done" at bounding box center [851, 438] width 120 height 39
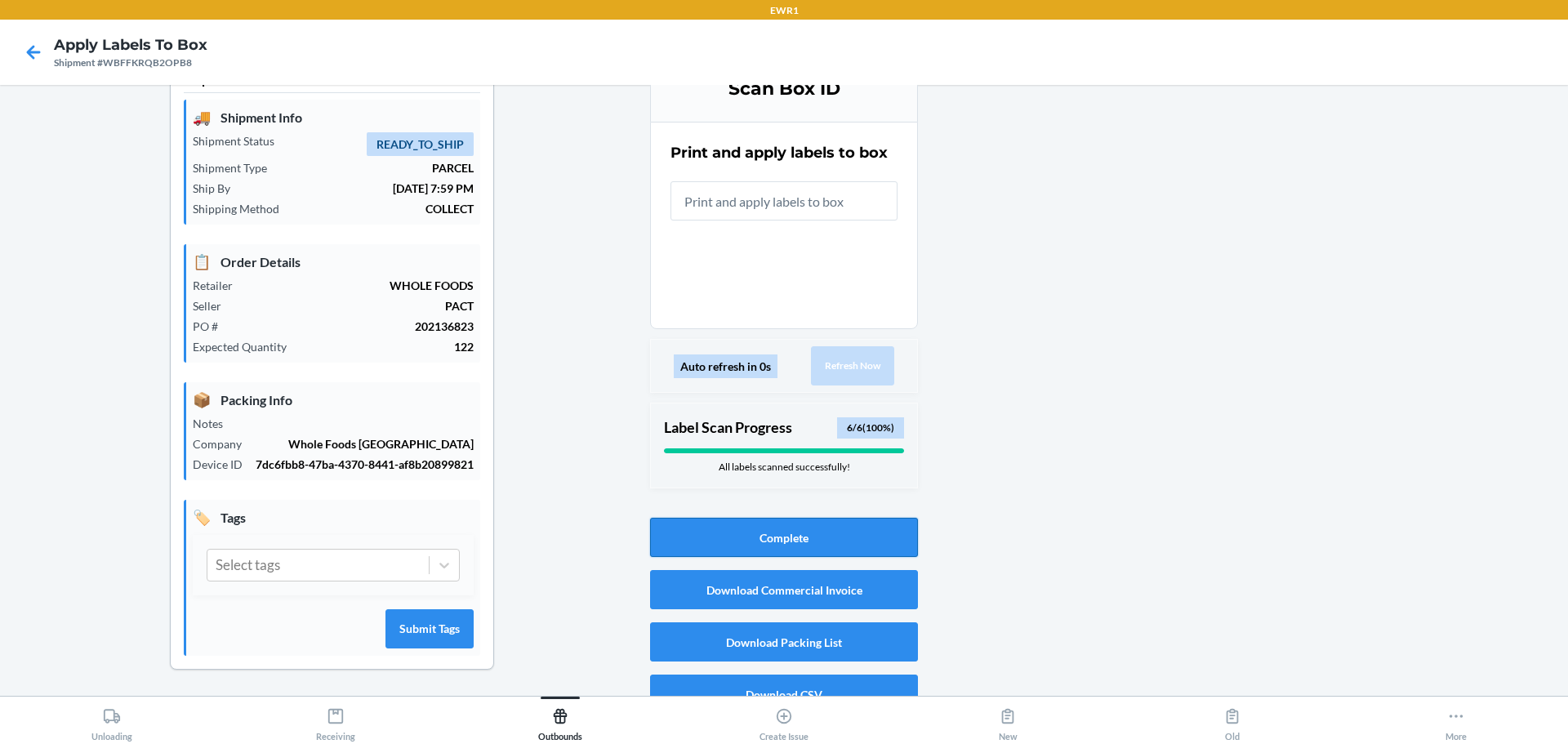
click at [863, 528] on button "Complete" at bounding box center [784, 537] width 268 height 39
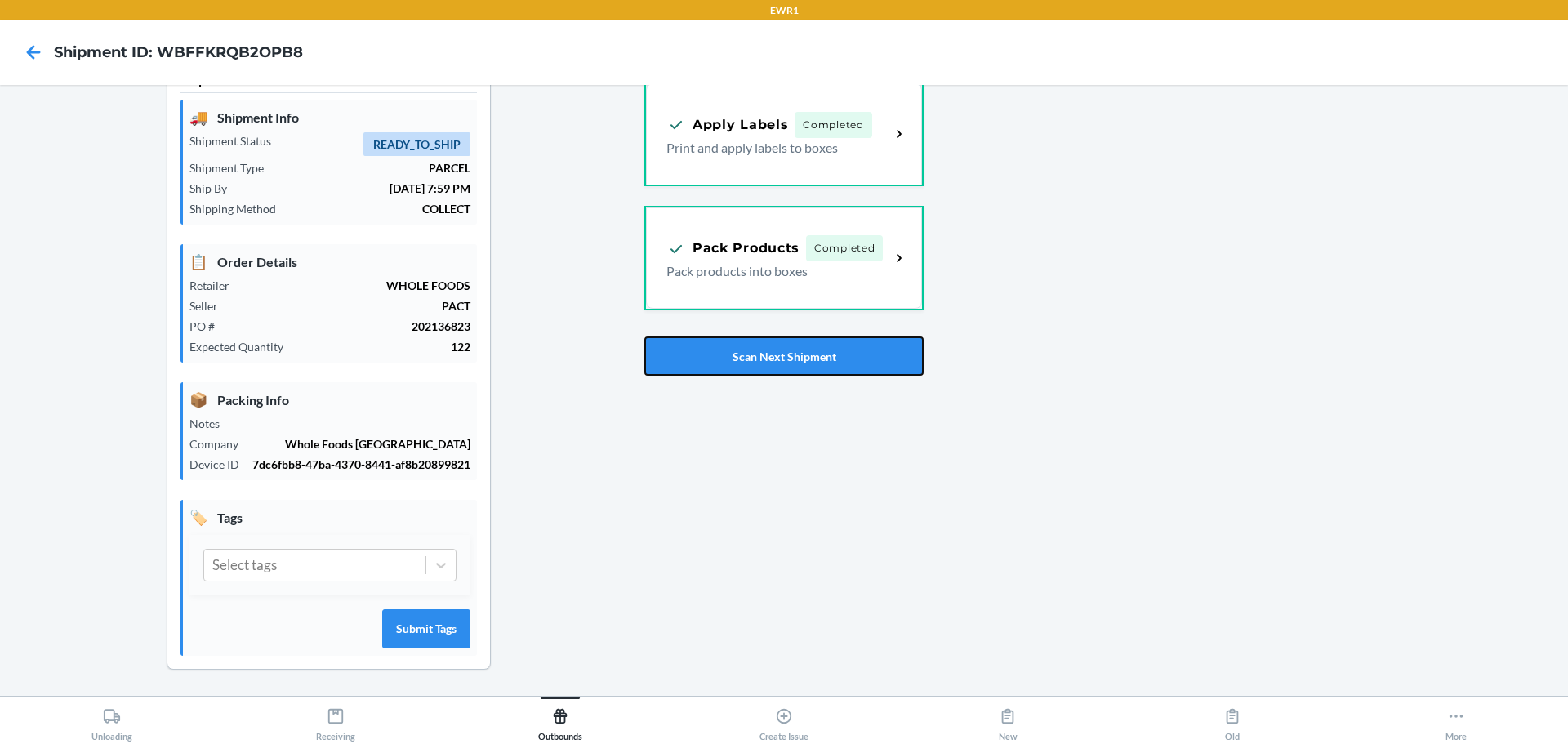
drag, startPoint x: 766, startPoint y: 349, endPoint x: 764, endPoint y: 334, distance: 15.1
click at [766, 343] on button "Scan Next Shipment" at bounding box center [784, 356] width 279 height 39
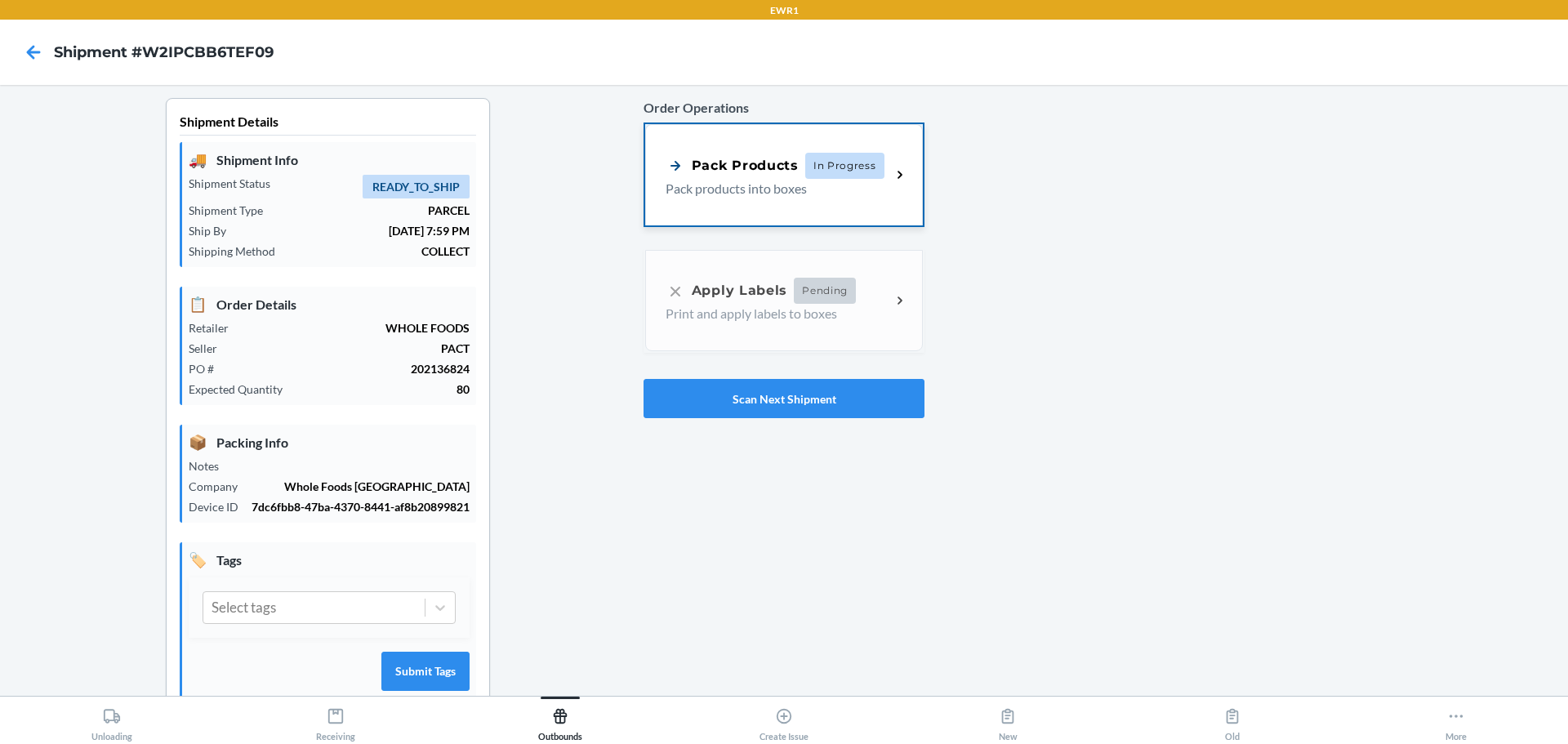
click at [860, 198] on p "Pack products into boxes" at bounding box center [771, 188] width 212 height 19
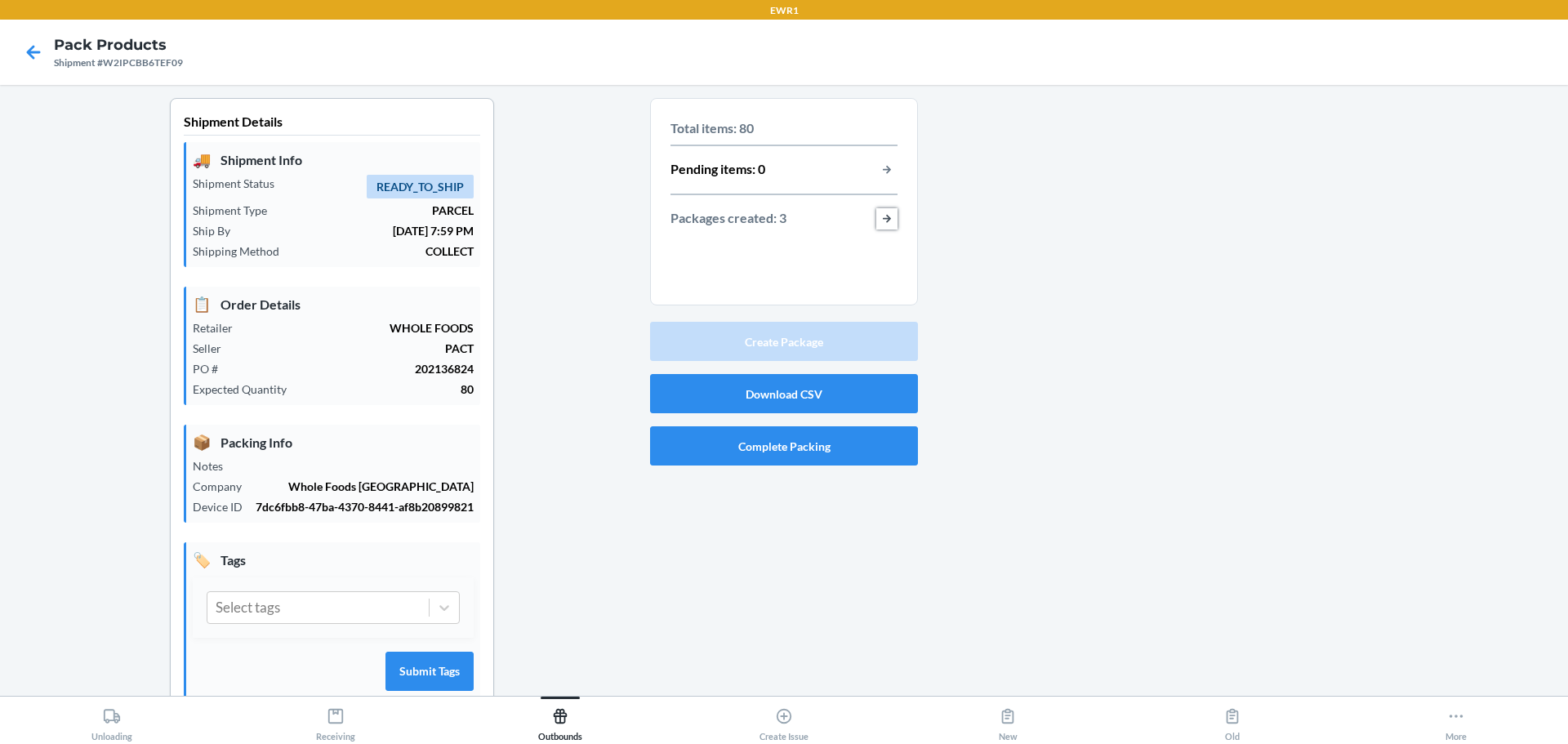
click at [877, 224] on button "button-view-packages-created" at bounding box center [887, 219] width 21 height 21
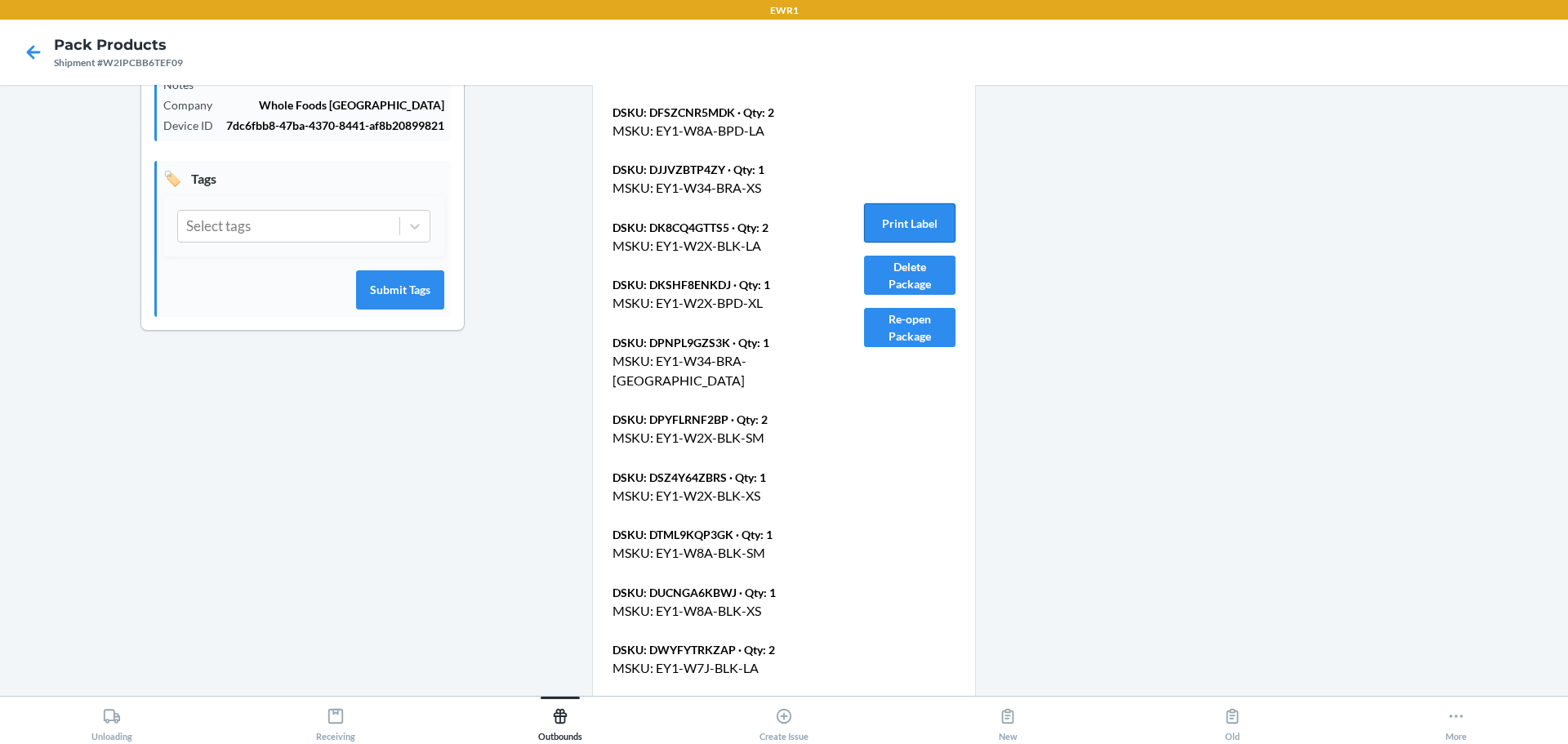
click at [901, 213] on button "Print Label" at bounding box center [909, 223] width 91 height 39
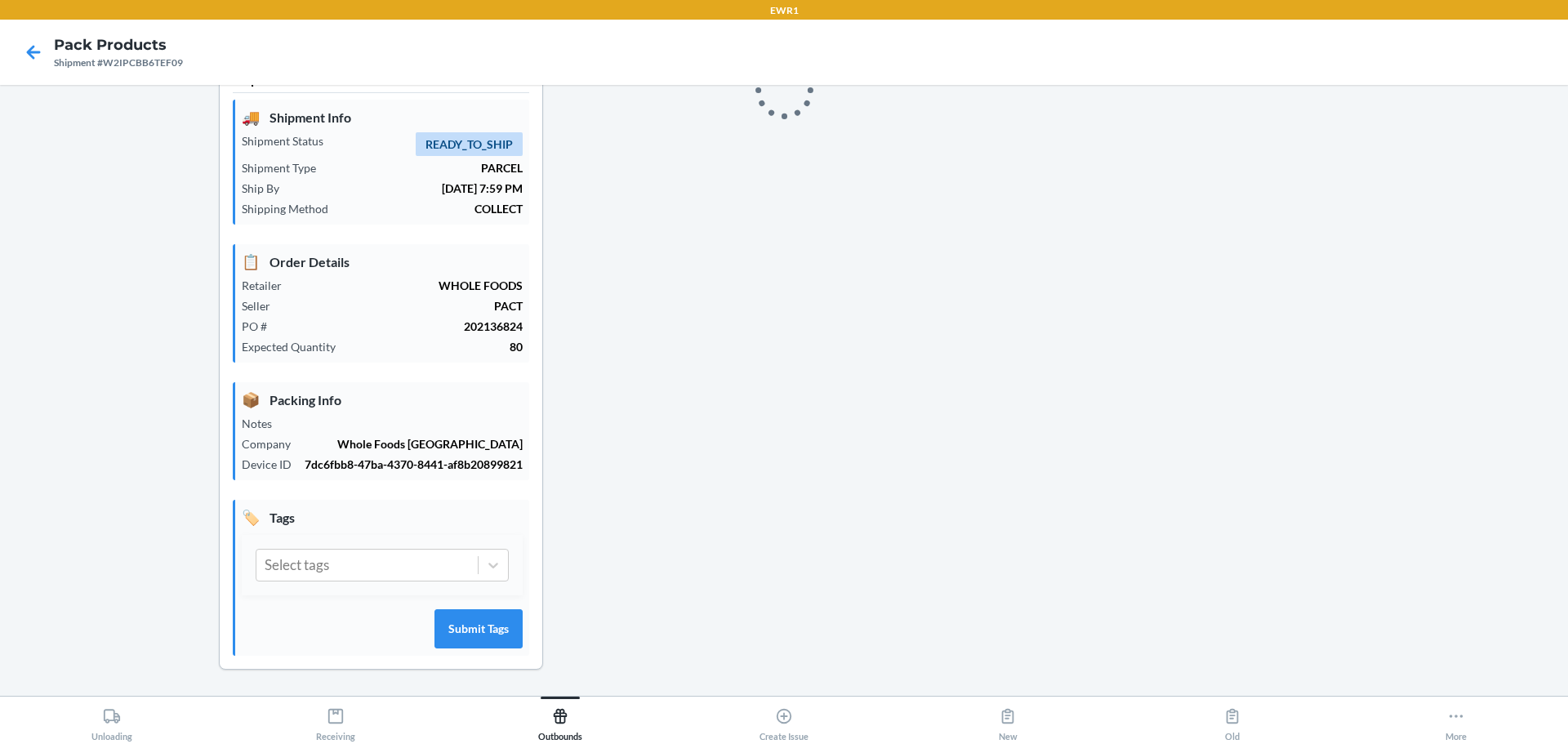
scroll to position [381, 0]
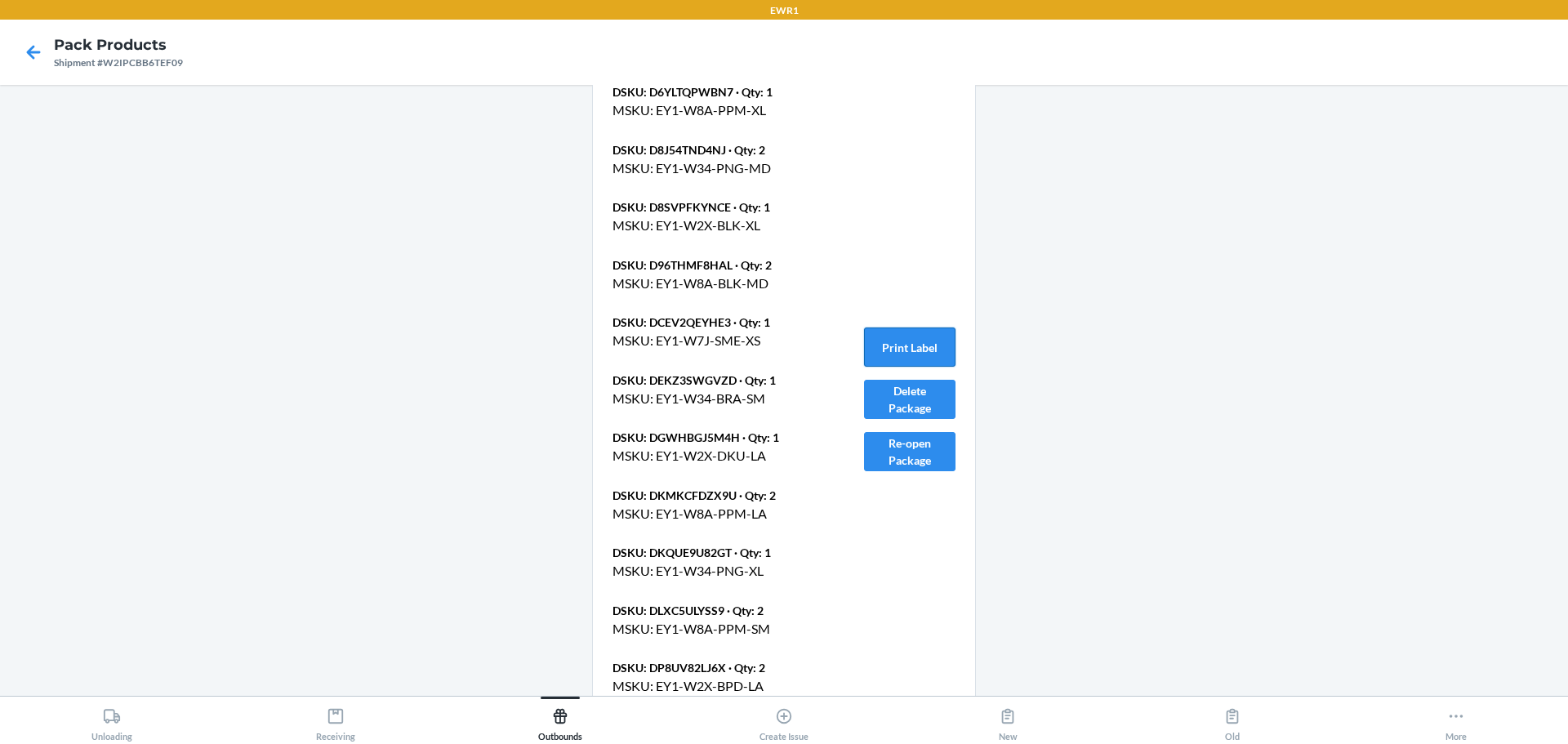
click at [916, 341] on button "Print Label" at bounding box center [909, 347] width 91 height 39
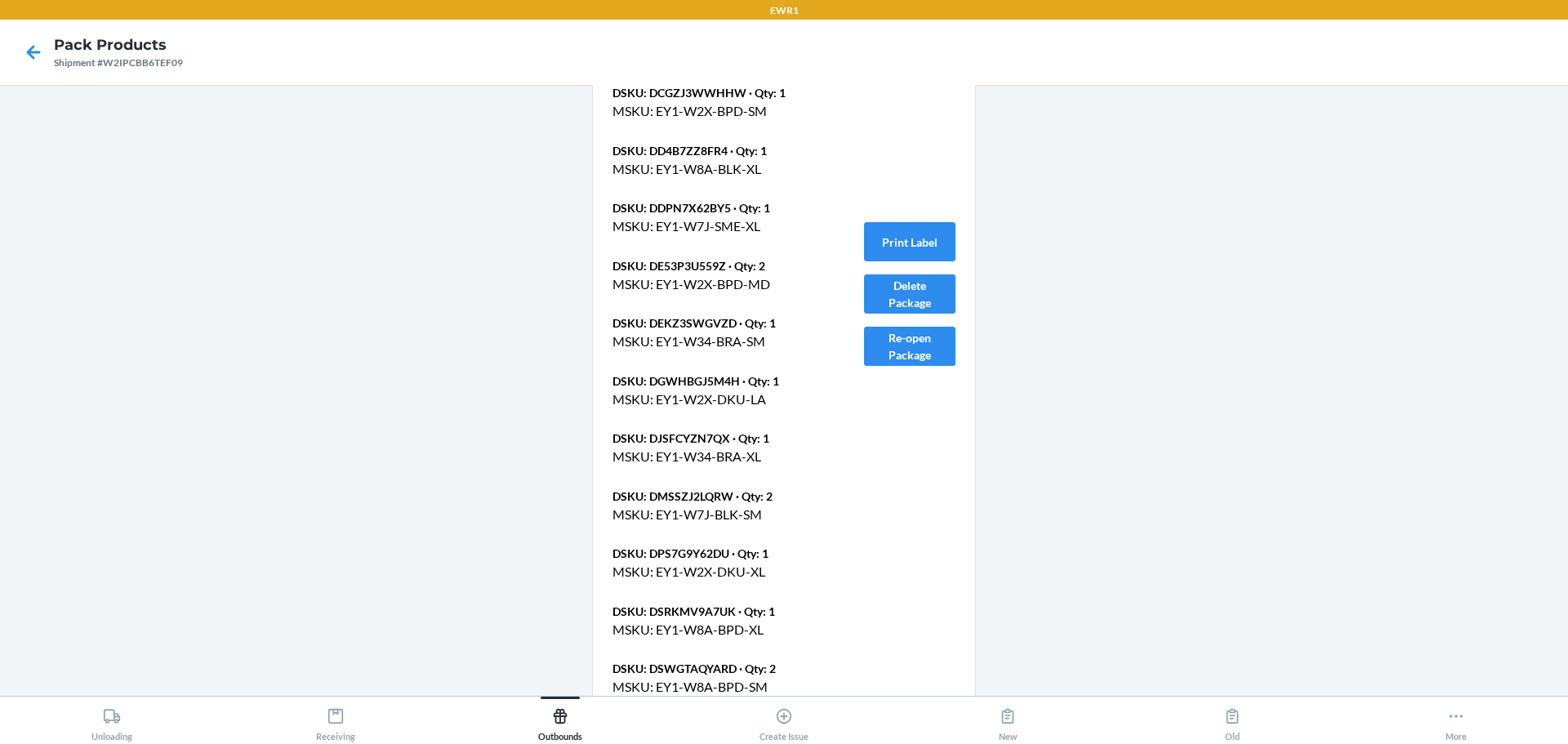
scroll to position [1143, 0]
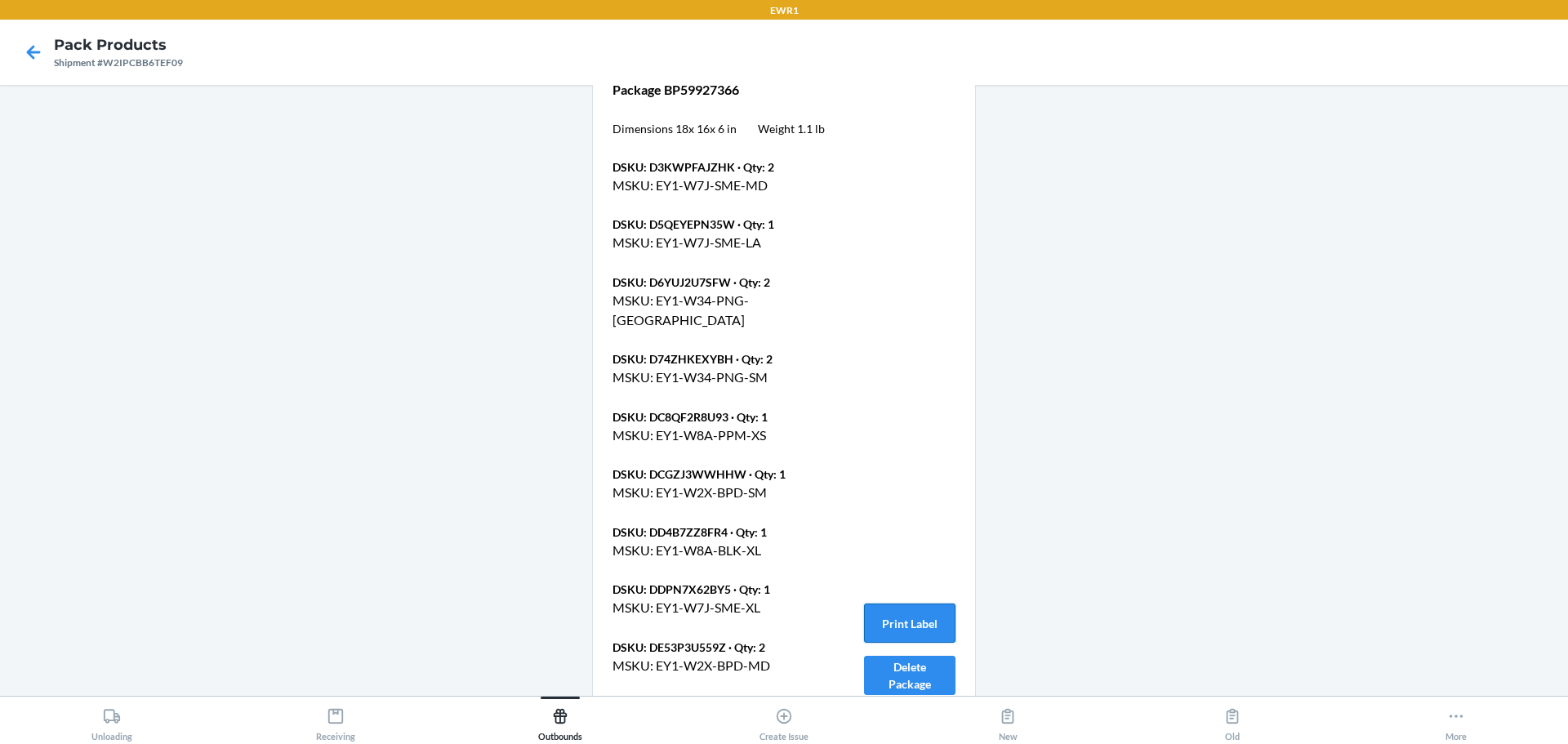
click at [935, 614] on button "Print Label" at bounding box center [909, 623] width 91 height 39
click at [31, 58] on icon at bounding box center [33, 52] width 28 height 28
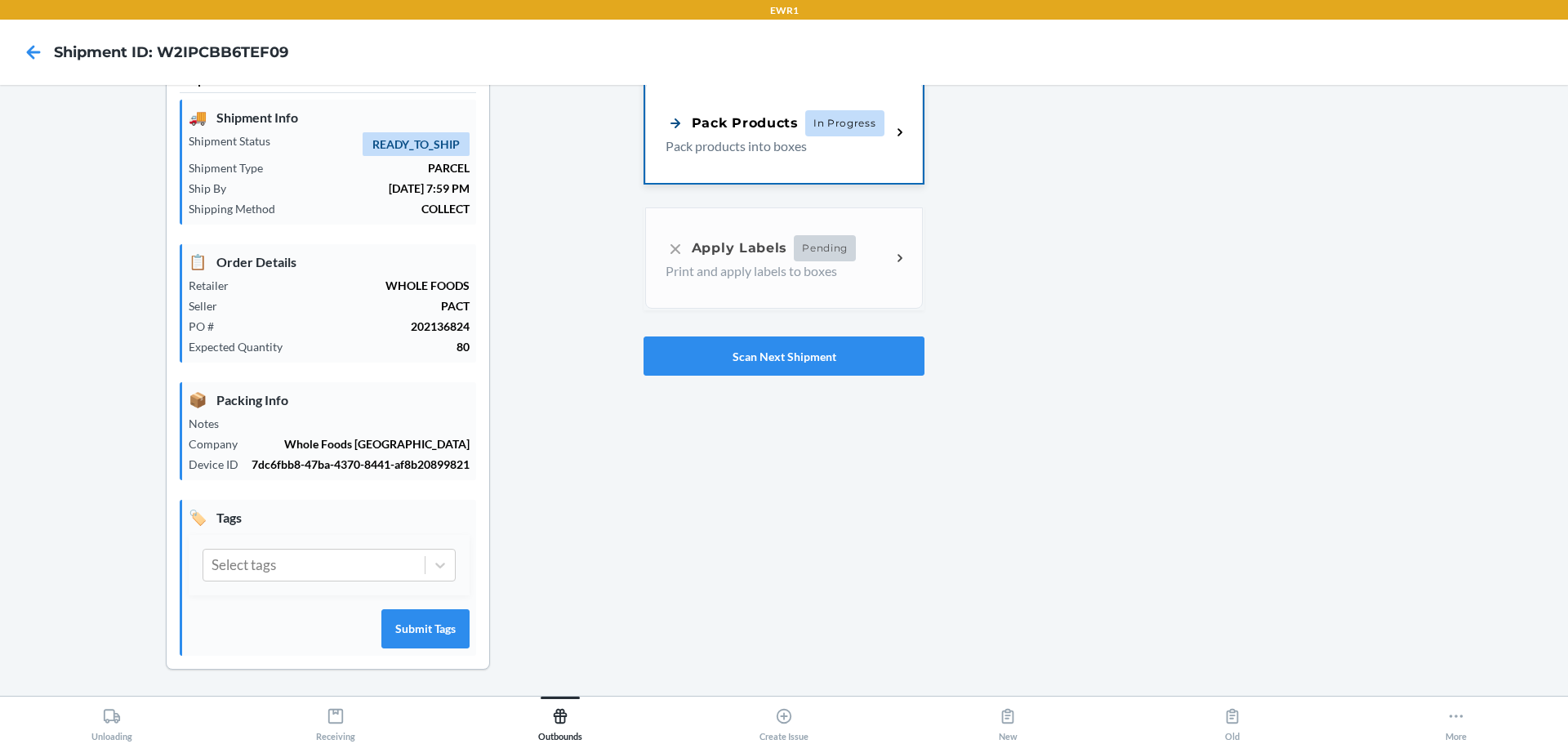
click at [887, 146] on div "Pack Products In Progress Pack products into boxes" at bounding box center [784, 132] width 278 height 101
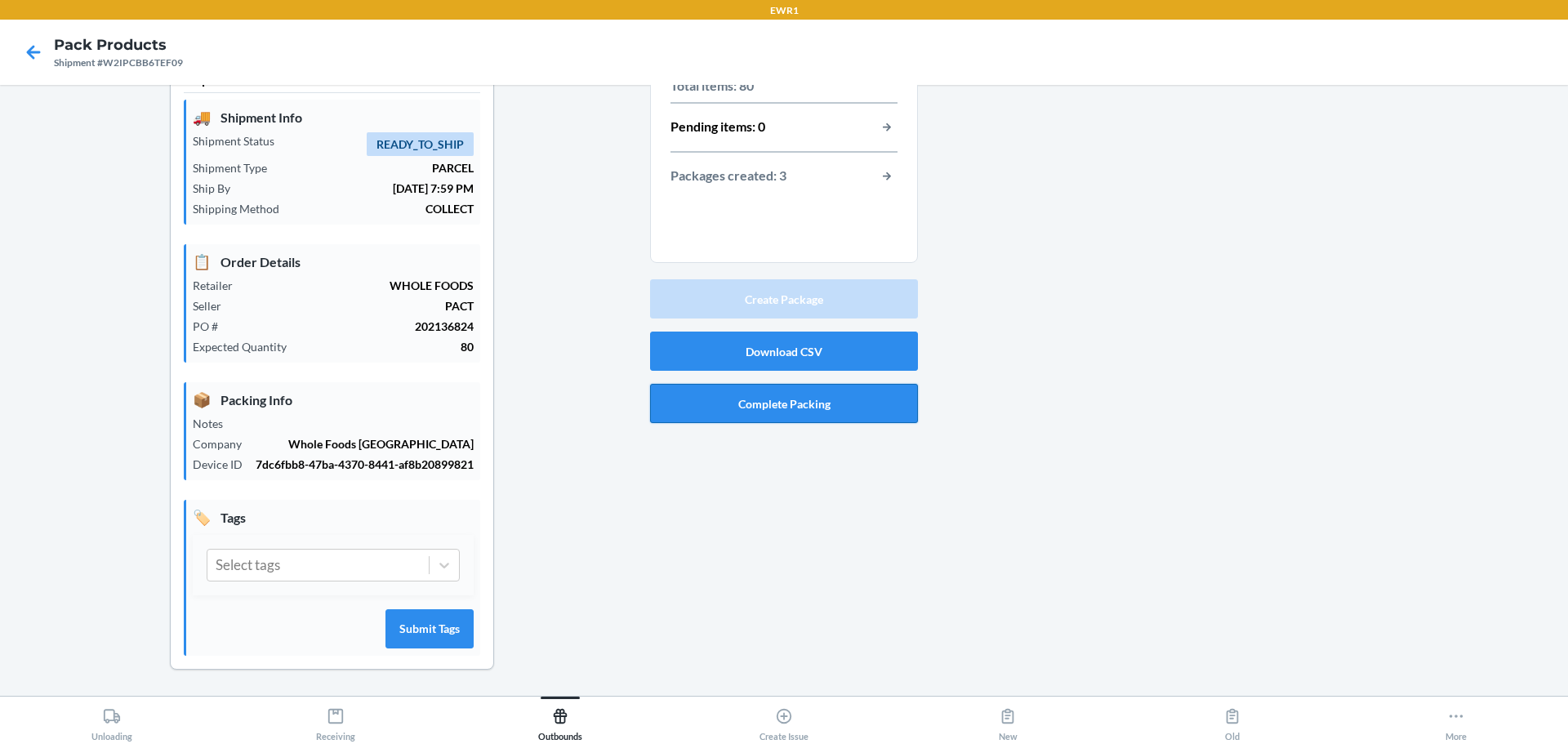
click at [864, 406] on button "Complete Packing" at bounding box center [784, 404] width 268 height 39
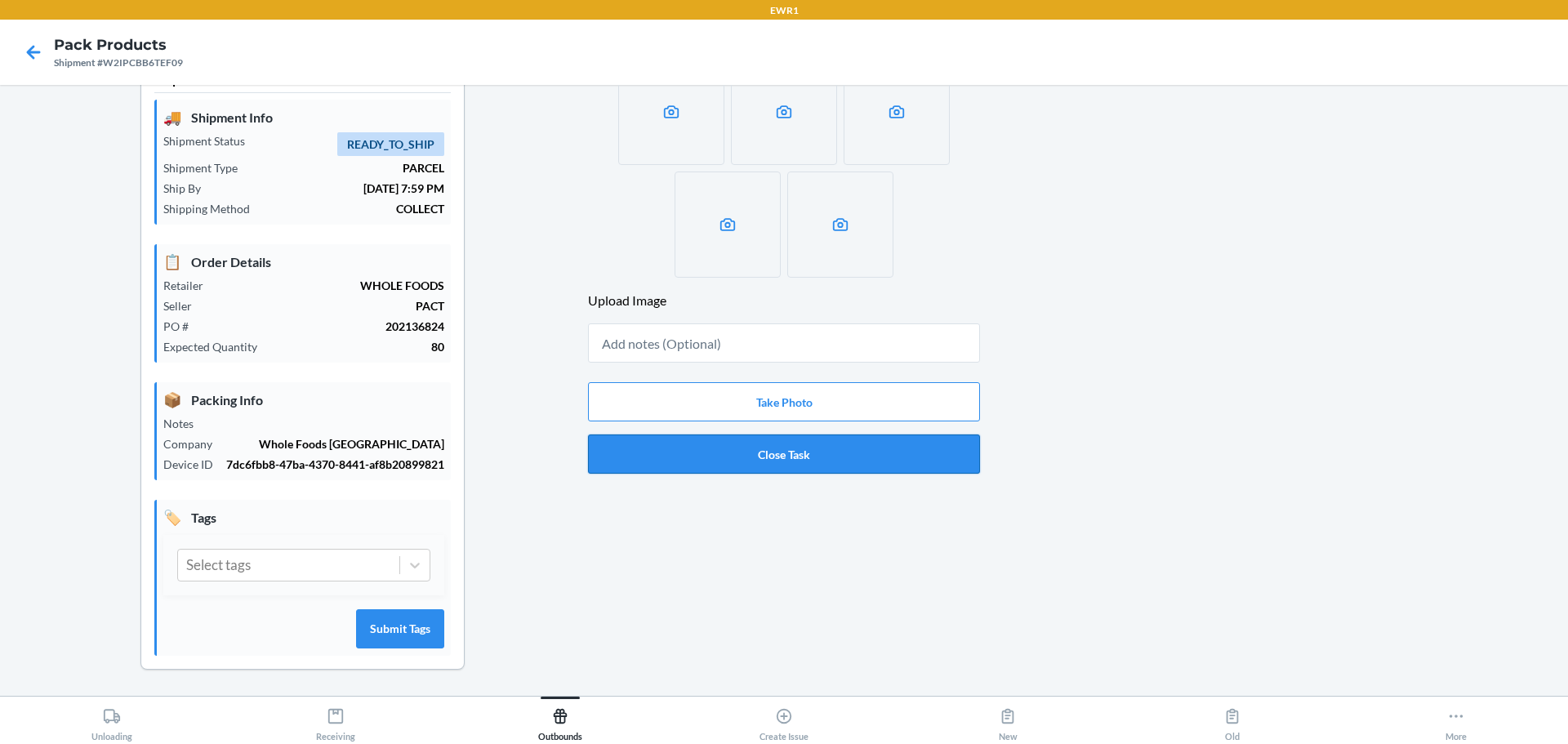
click at [807, 453] on button "Close Task" at bounding box center [784, 454] width 392 height 39
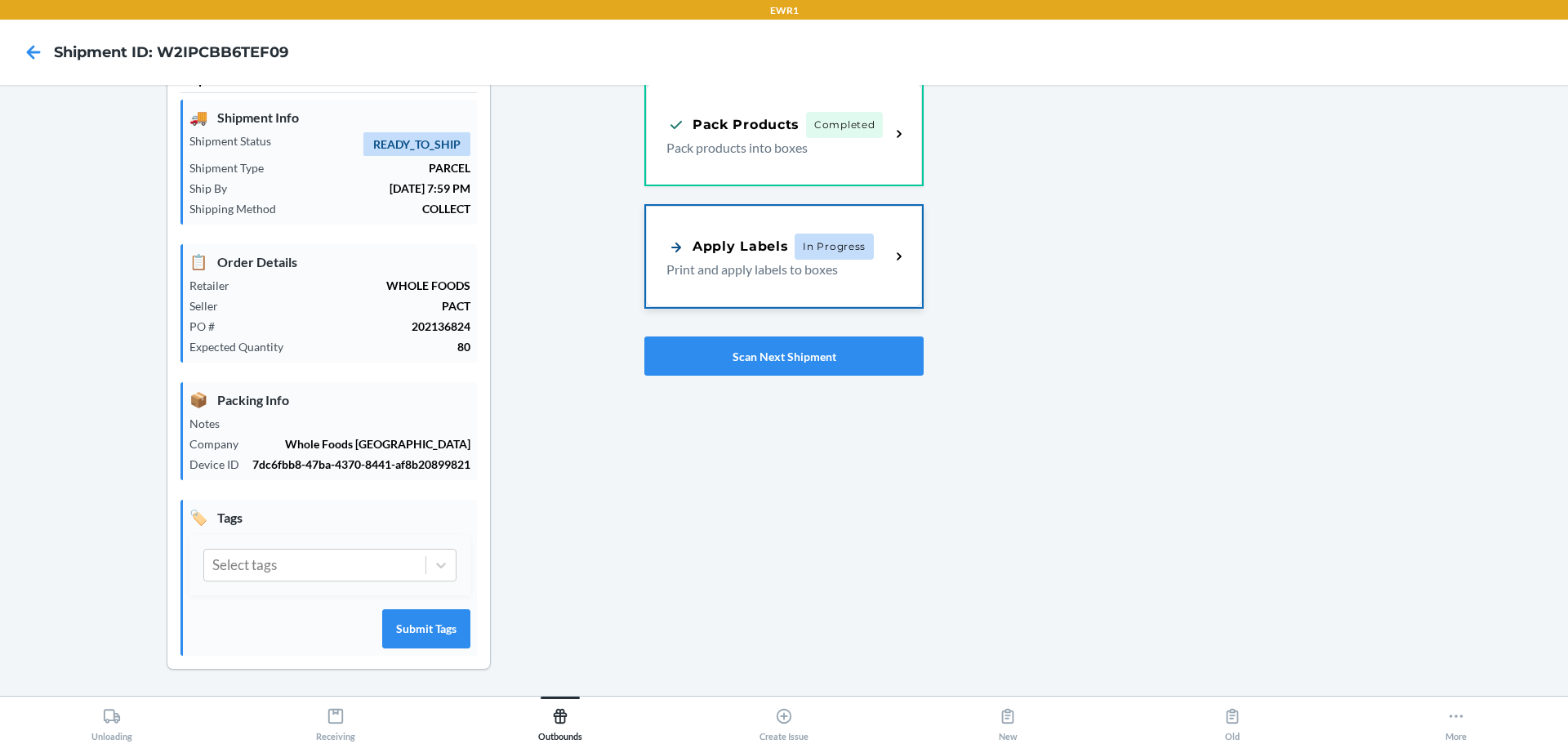
click at [799, 265] on p "Print and apply labels to boxes" at bounding box center [771, 270] width 211 height 19
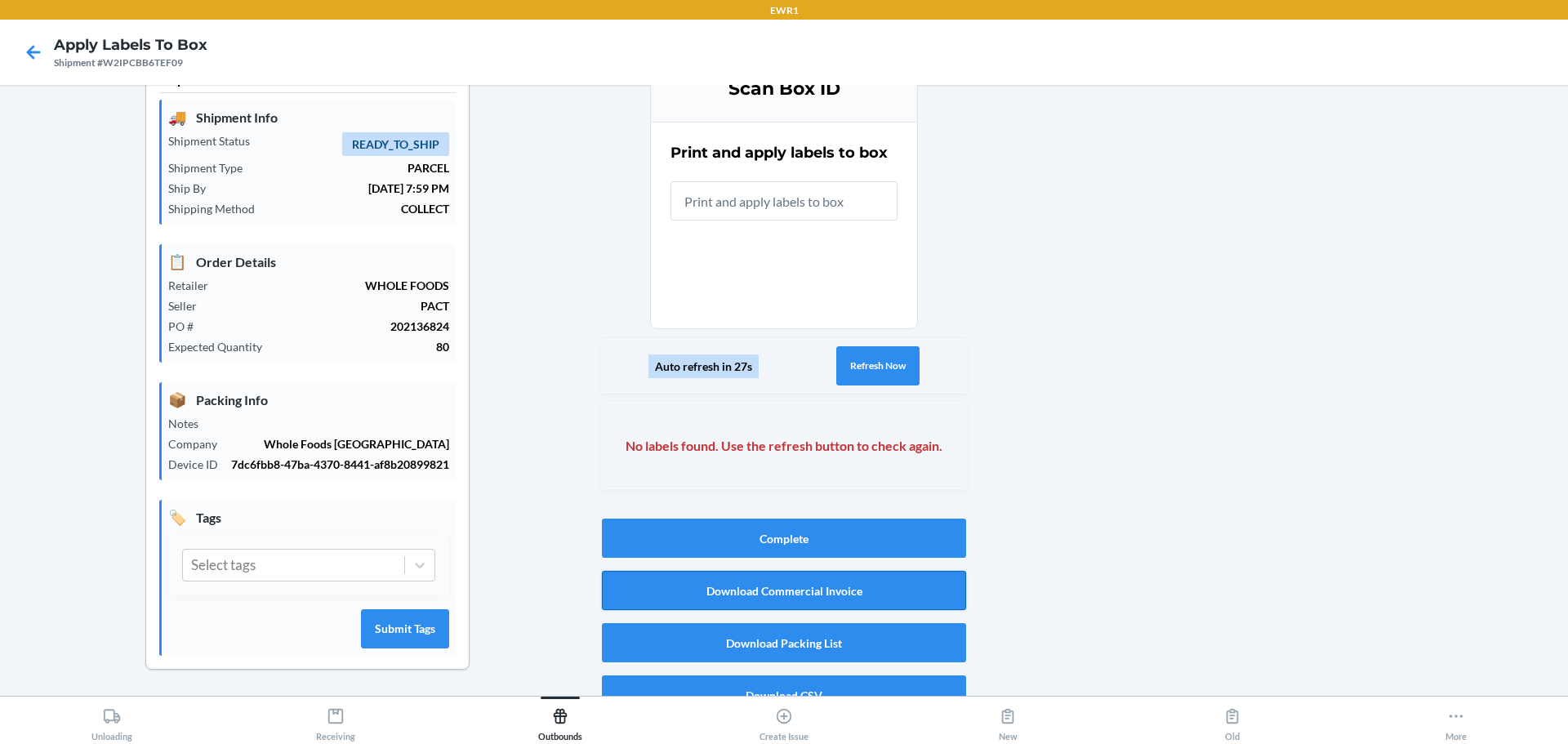
click at [781, 603] on button "Download Commercial Invoice" at bounding box center [783, 590] width 364 height 39
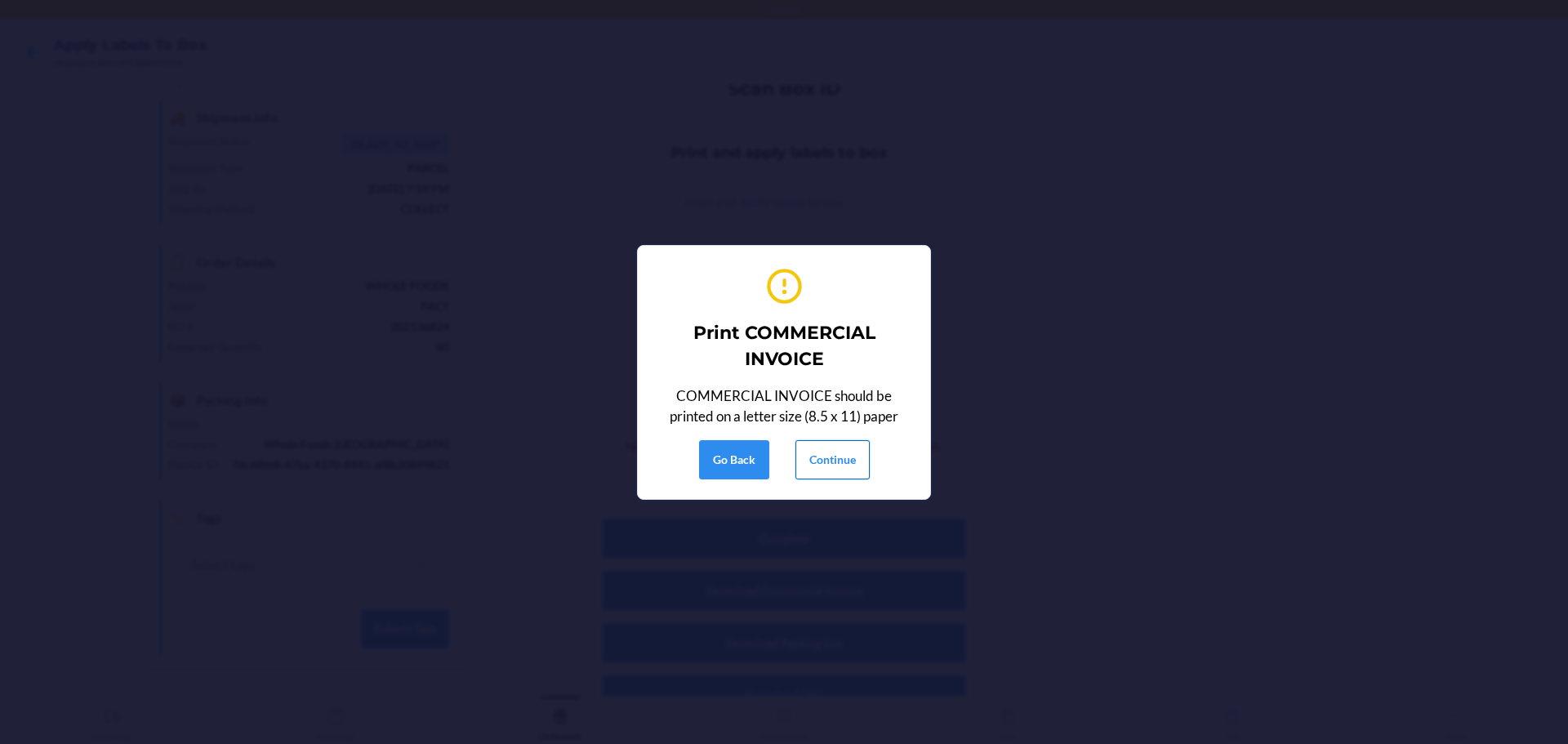
click at [866, 452] on button "Continue" at bounding box center [833, 460] width 75 height 39
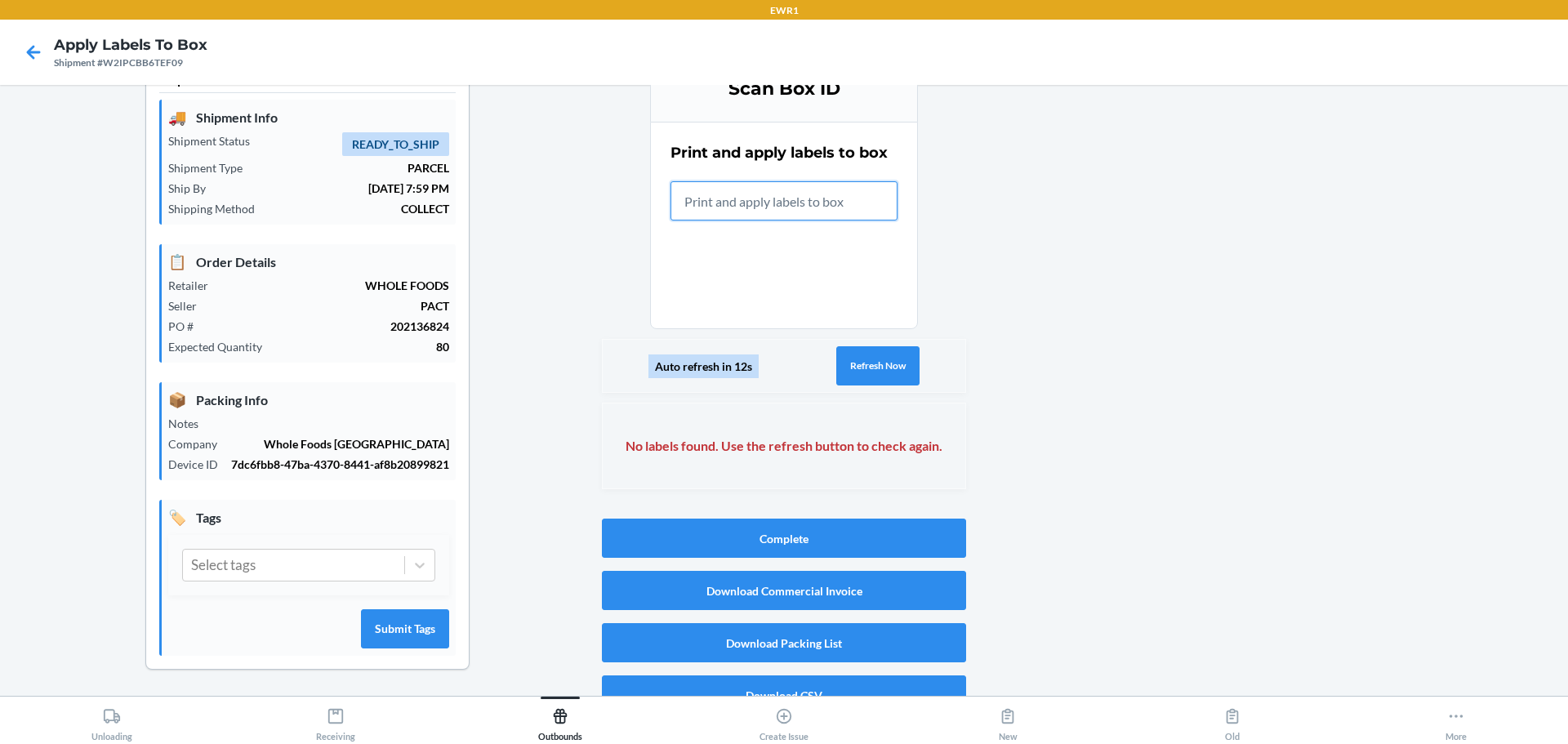
click at [825, 196] on input "text" at bounding box center [784, 201] width 227 height 39
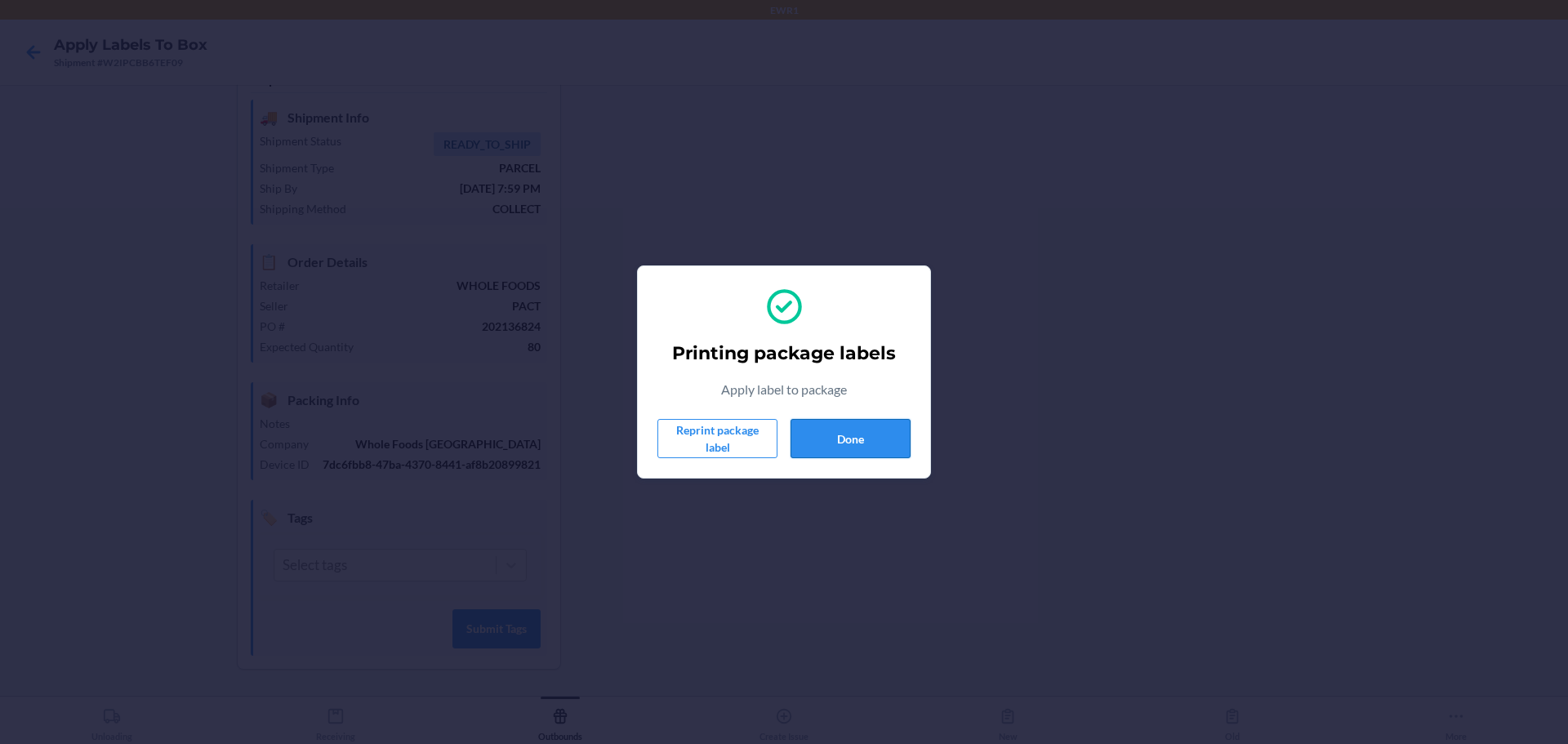
click at [901, 452] on button "Done" at bounding box center [851, 438] width 120 height 39
click at [892, 434] on button "Done" at bounding box center [851, 438] width 120 height 39
click at [854, 448] on button "Done" at bounding box center [851, 438] width 120 height 39
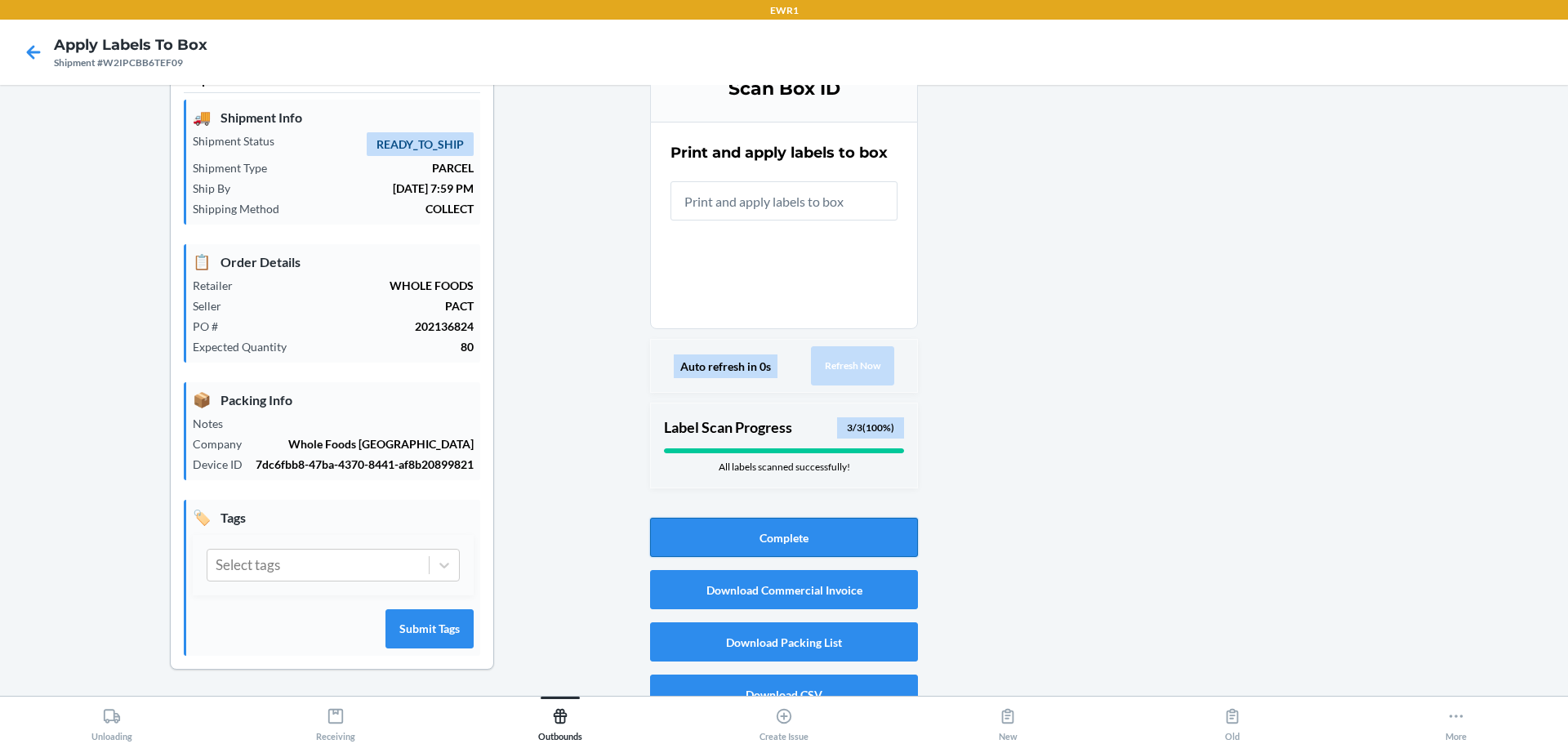
drag, startPoint x: 844, startPoint y: 534, endPoint x: 905, endPoint y: 537, distance: 61.1
click at [844, 535] on button "Complete" at bounding box center [784, 537] width 268 height 39
